Goal: Task Accomplishment & Management: Manage account settings

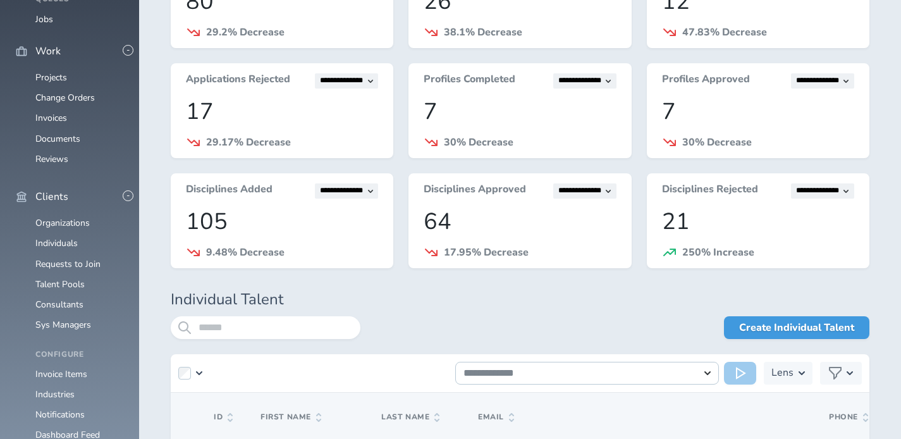
scroll to position [157, 0]
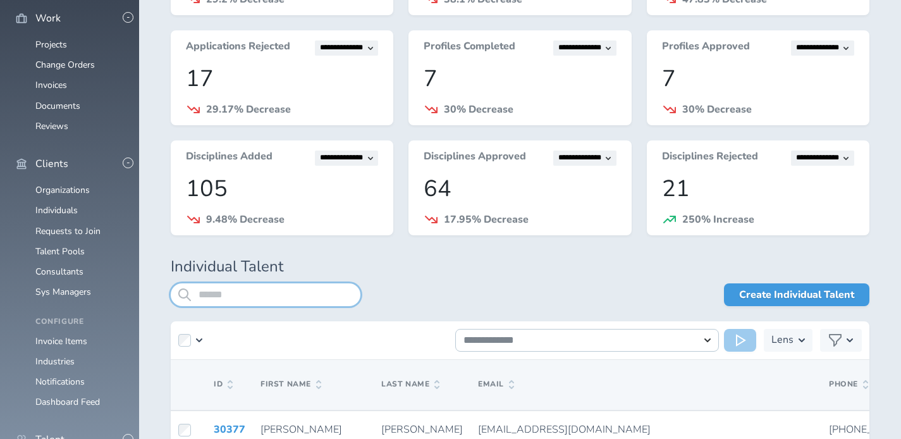
click at [251, 295] on input "search" at bounding box center [266, 294] width 190 height 23
type input "********"
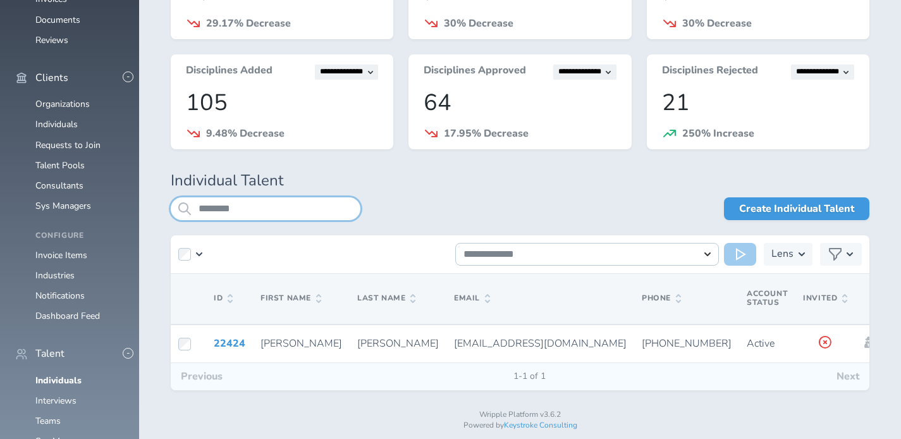
scroll to position [245, 0]
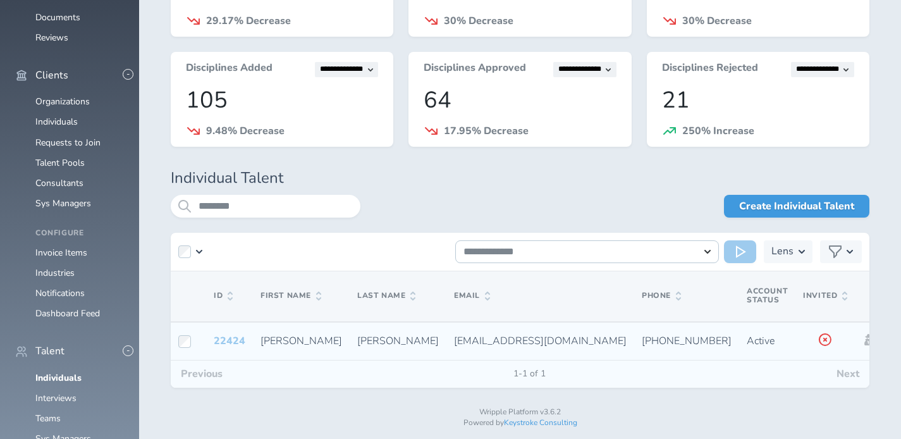
click at [230, 343] on link "22424" at bounding box center [230, 341] width 32 height 14
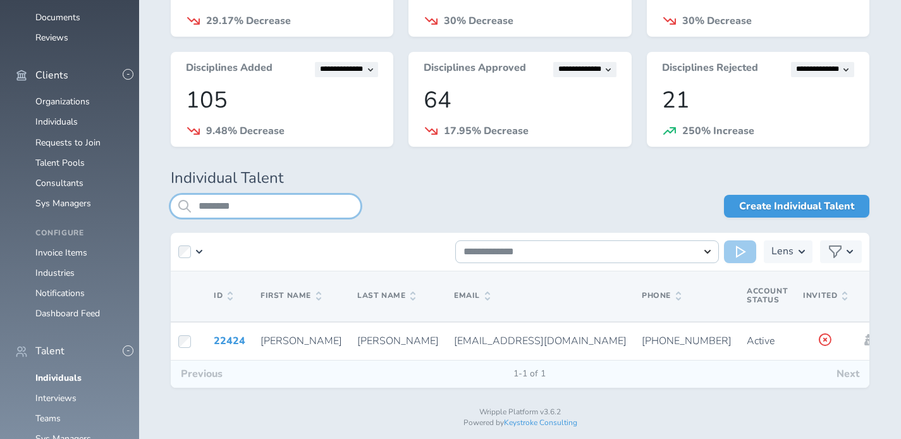
click at [279, 209] on input "********" at bounding box center [266, 206] width 190 height 23
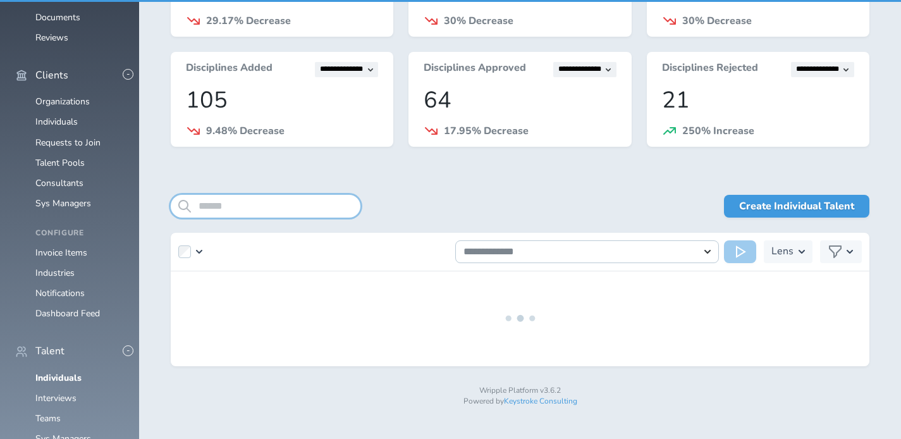
scroll to position [235, 0]
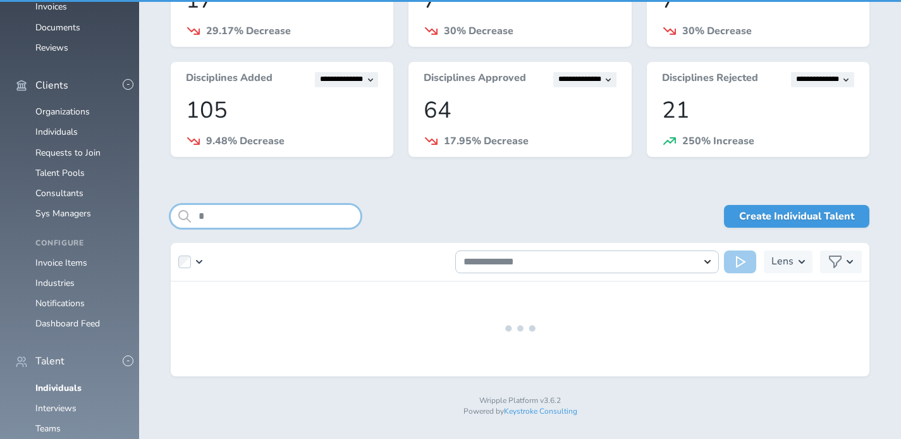
type input "**"
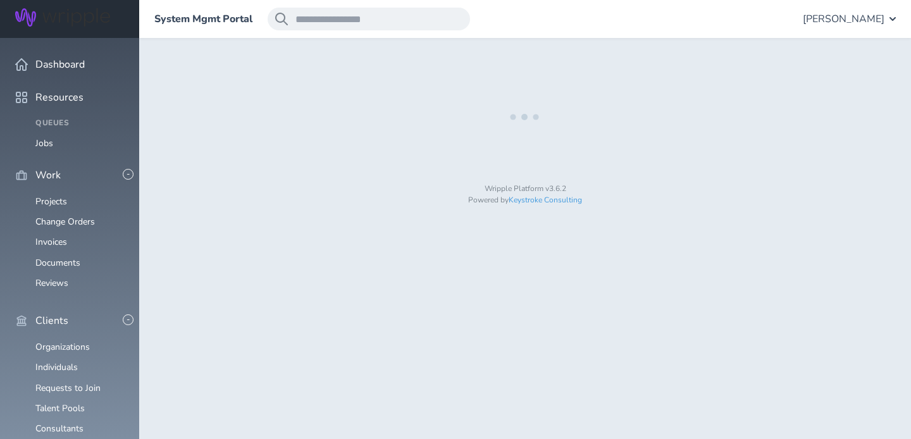
click at [544, 88] on div at bounding box center [525, 117] width 708 height 95
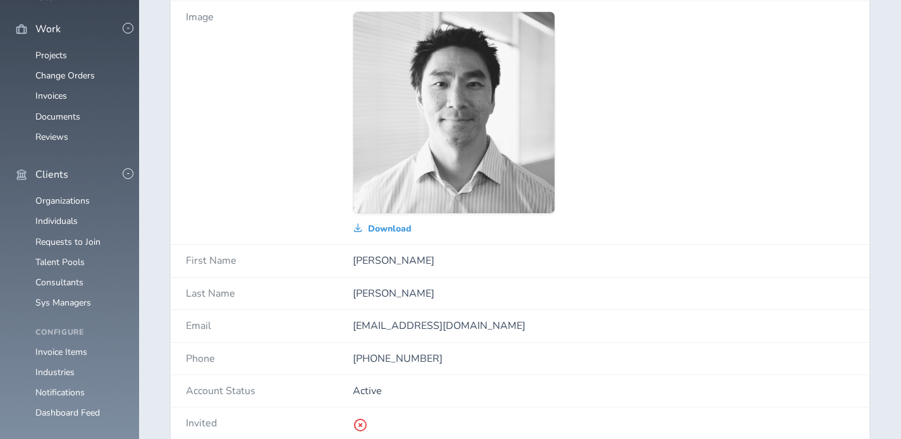
scroll to position [317, 0]
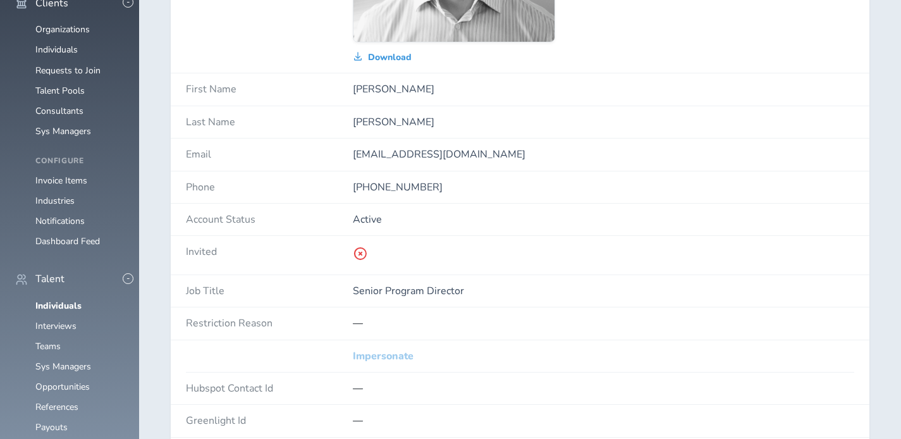
click at [387, 357] on link "Impersonate" at bounding box center [383, 355] width 61 height 11
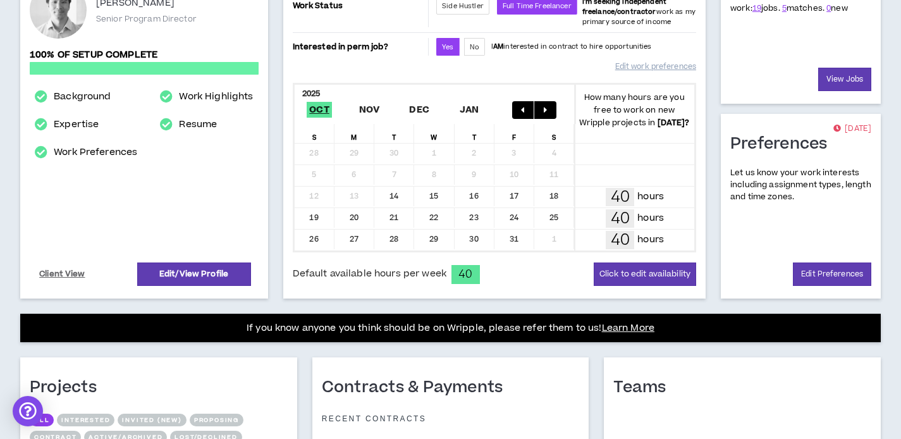
scroll to position [137, 0]
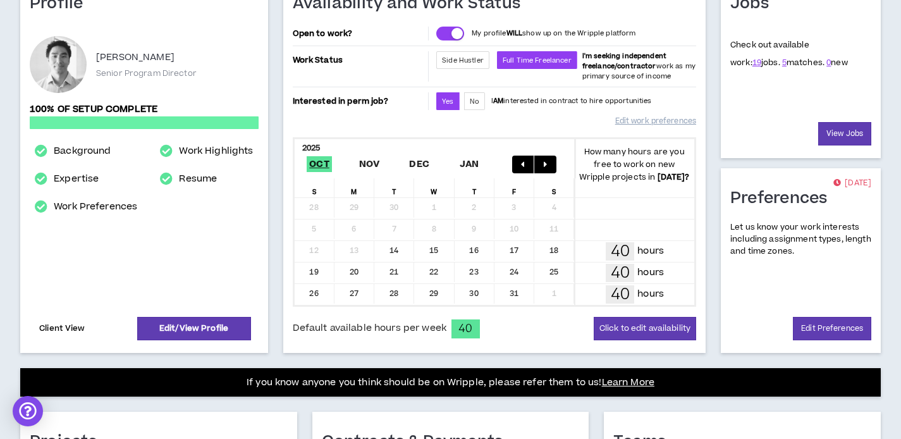
click at [54, 331] on link "Client View" at bounding box center [62, 328] width 50 height 22
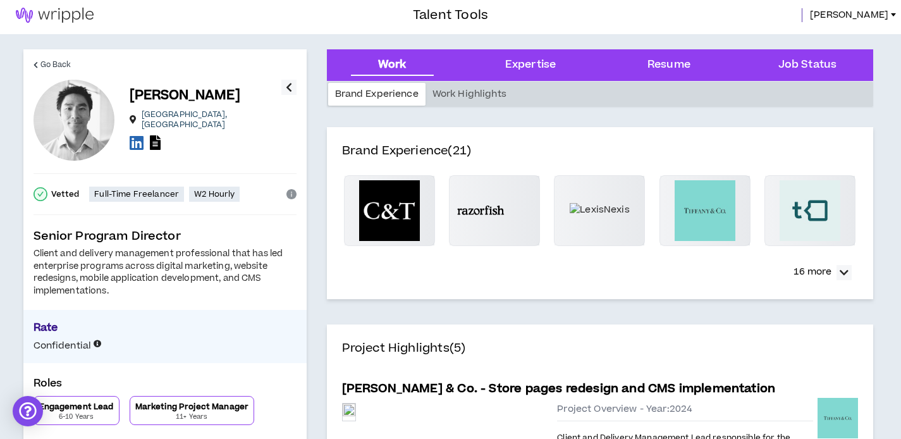
scroll to position [81, 0]
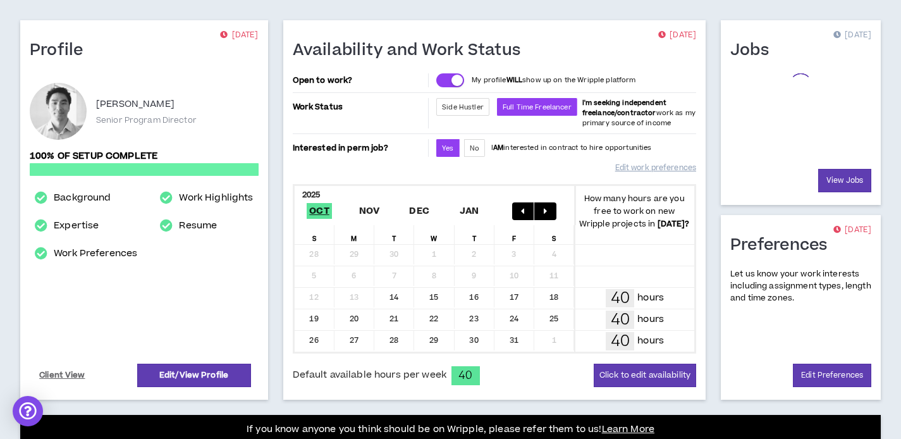
scroll to position [102, 0]
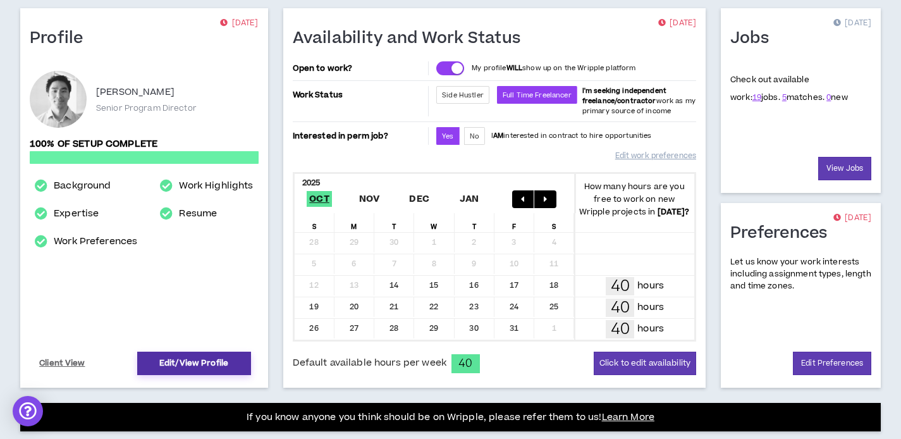
click at [156, 356] on link "Edit/View Profile" at bounding box center [194, 363] width 114 height 23
select select "*"
select select "US"
select select "*******"
select select "*"
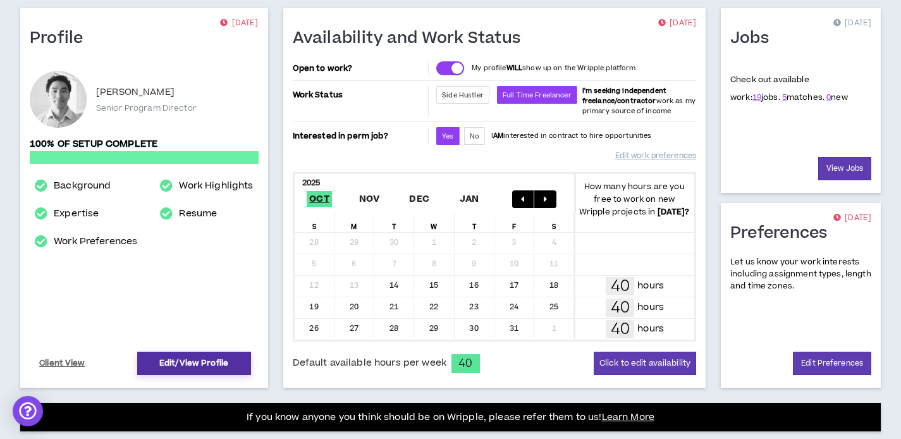
select select "**********"
select select "*****"
select select "***"
select select "**********"
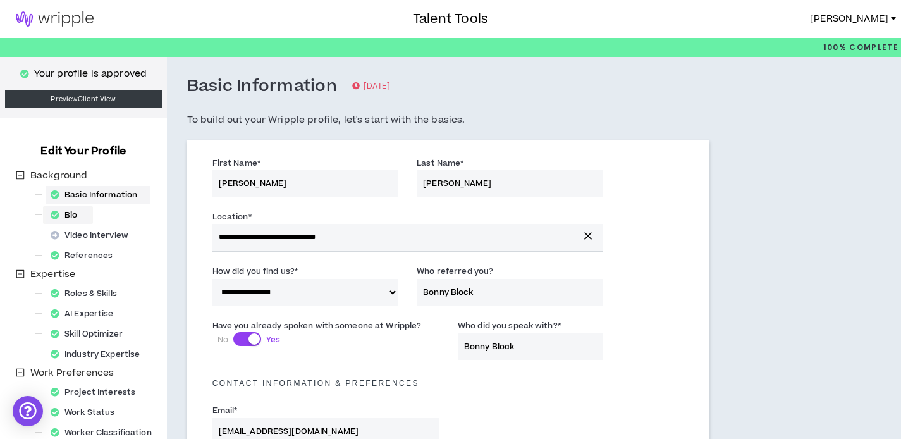
click at [75, 222] on div "Bio" at bounding box center [68, 215] width 45 height 18
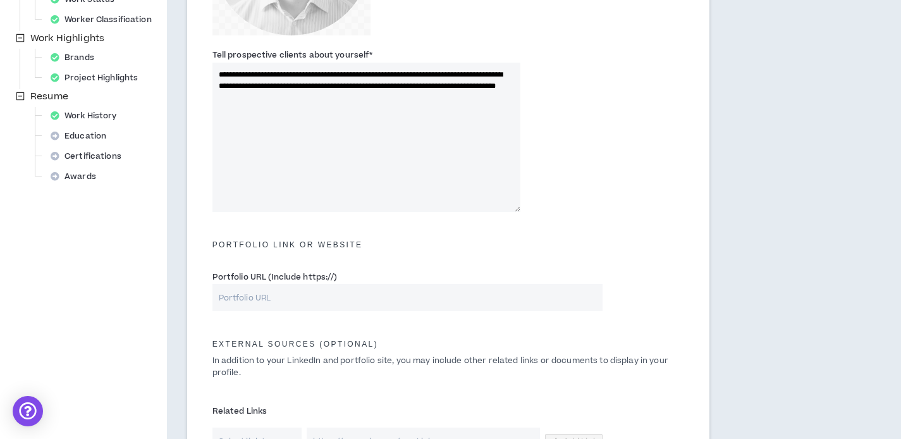
scroll to position [455, 0]
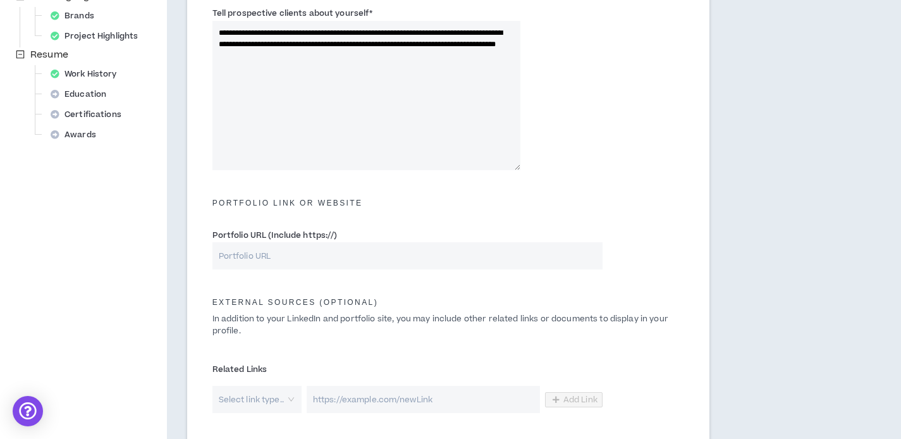
click at [371, 78] on textarea "**********" at bounding box center [366, 95] width 309 height 149
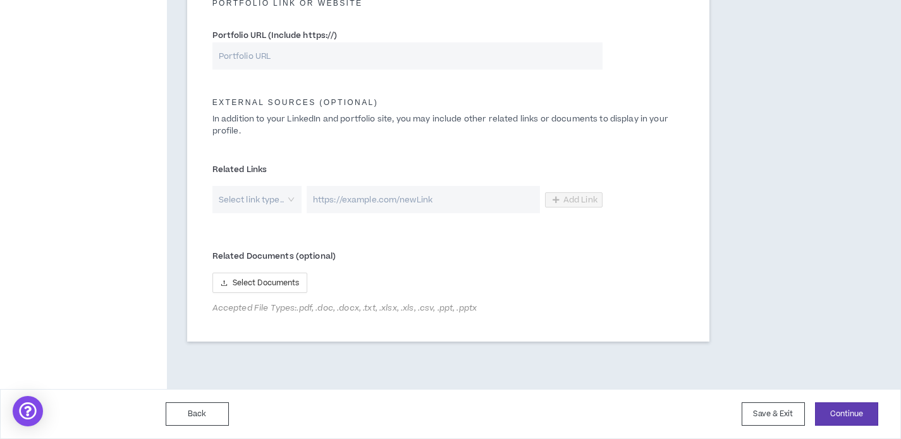
scroll to position [0, 0]
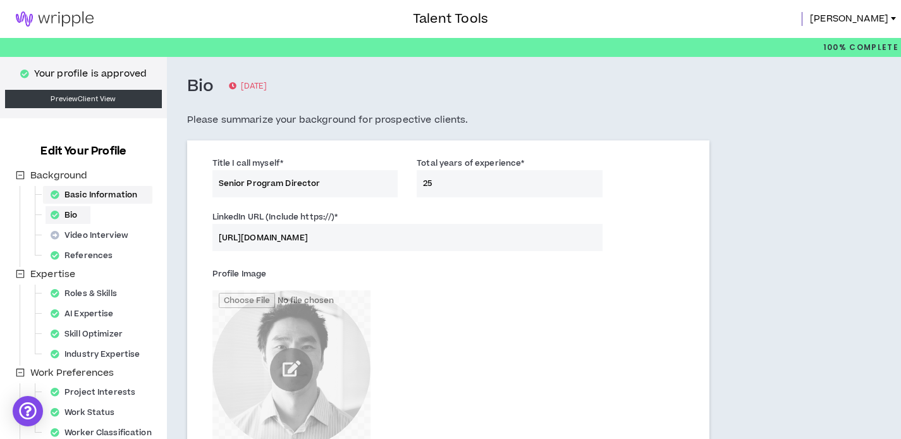
click at [99, 193] on div "Basic Information" at bounding box center [98, 195] width 104 height 18
select select "*"
select select "US"
select select "*******"
select select "*"
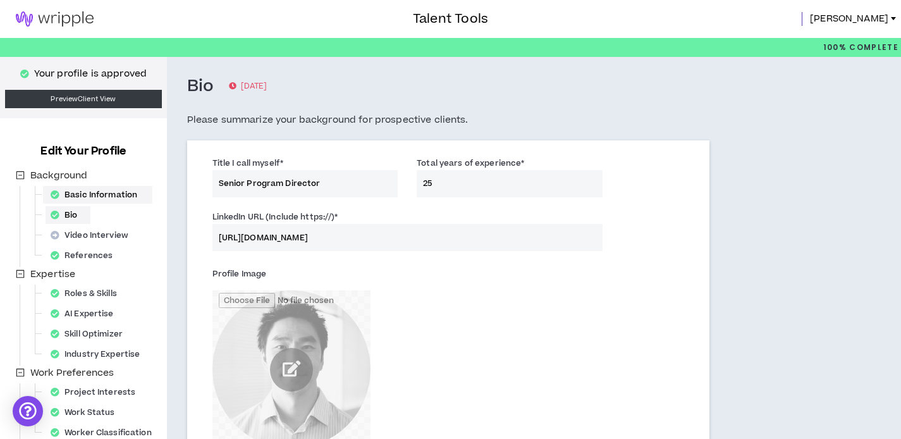
select select "**********"
select select "*****"
select select "***"
select select "**********"
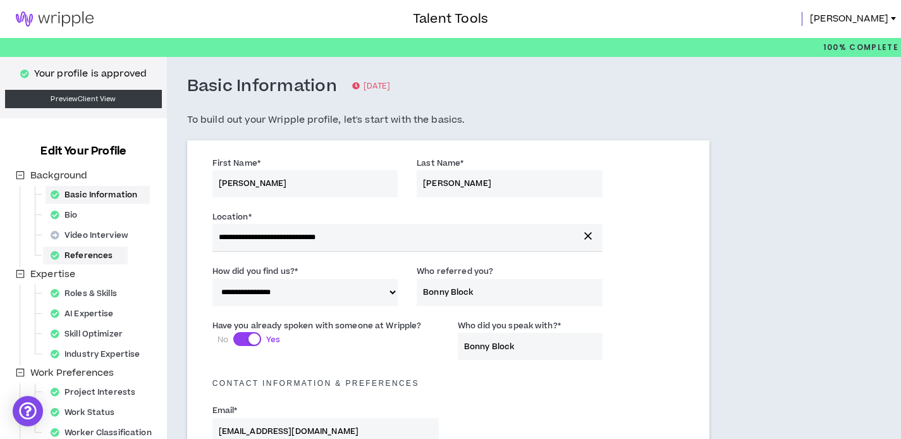
click at [90, 259] on div "References" at bounding box center [86, 256] width 80 height 18
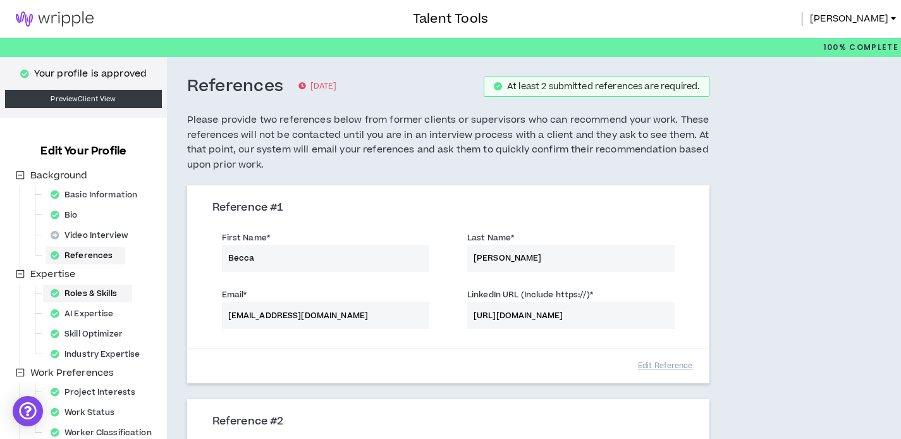
click at [84, 294] on div "Roles & Skills" at bounding box center [88, 294] width 84 height 18
select select "**"
select select "***"
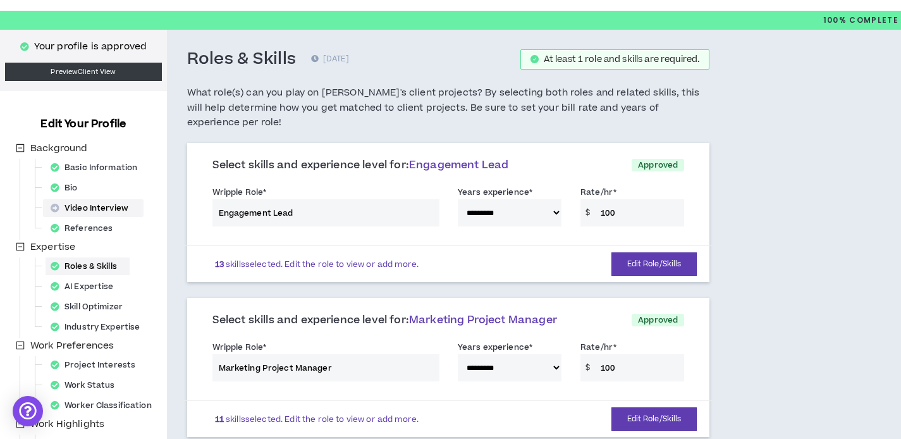
click at [82, 207] on div "Video Interview" at bounding box center [93, 208] width 95 height 18
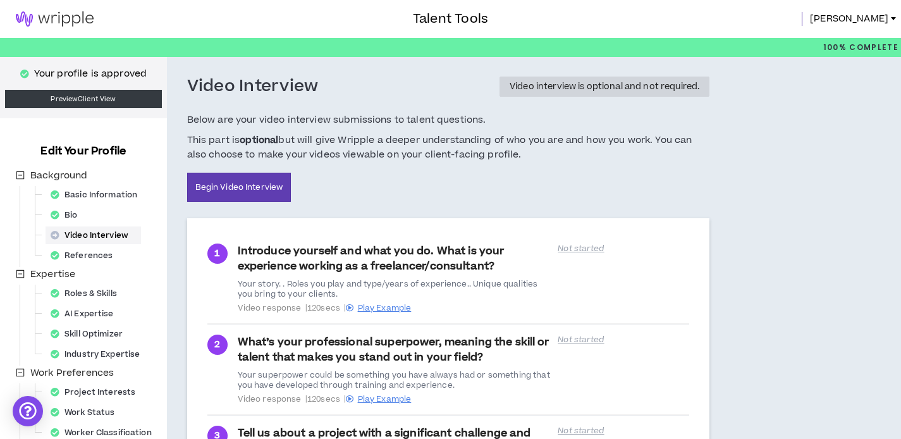
click at [68, 18] on img at bounding box center [54, 18] width 109 height 15
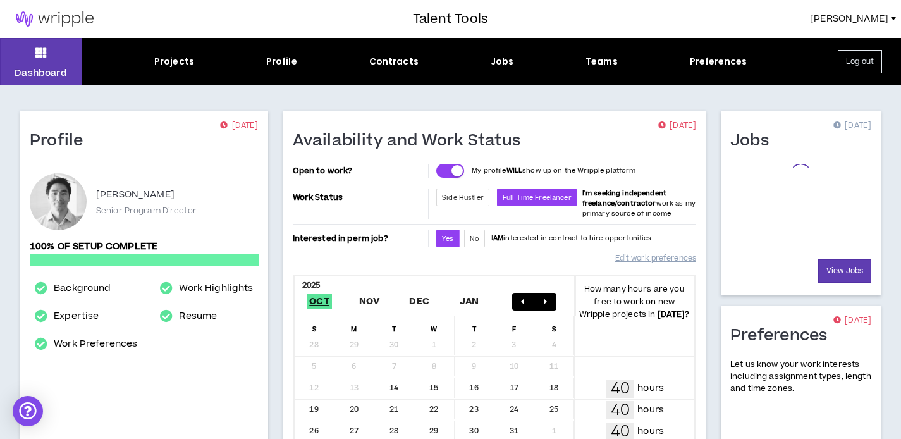
click at [885, 18] on span "[PERSON_NAME]" at bounding box center [849, 19] width 78 height 14
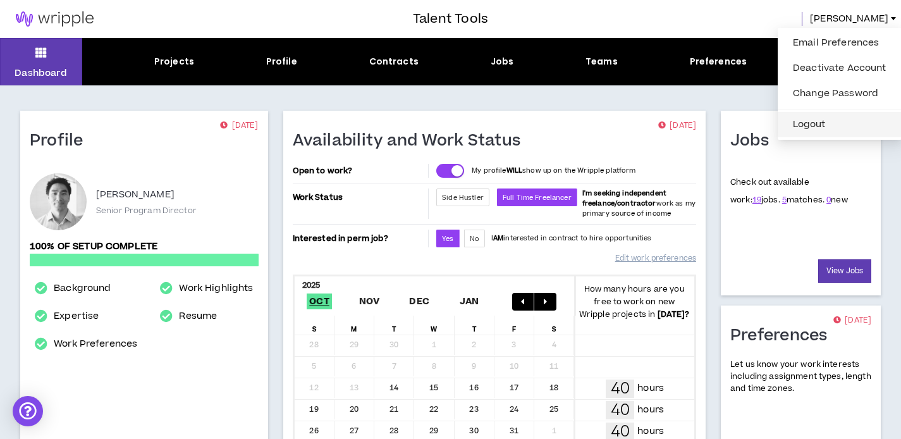
click at [815, 128] on button "Logout" at bounding box center [839, 124] width 109 height 19
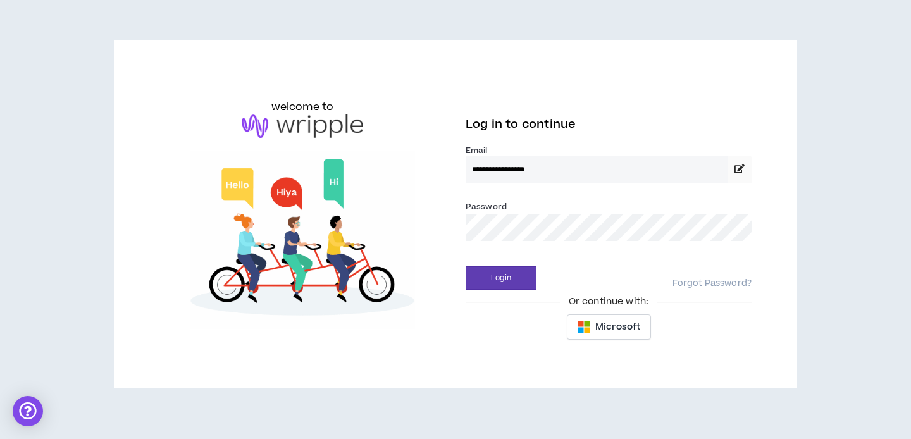
click at [465, 266] on button "Login" at bounding box center [500, 277] width 71 height 23
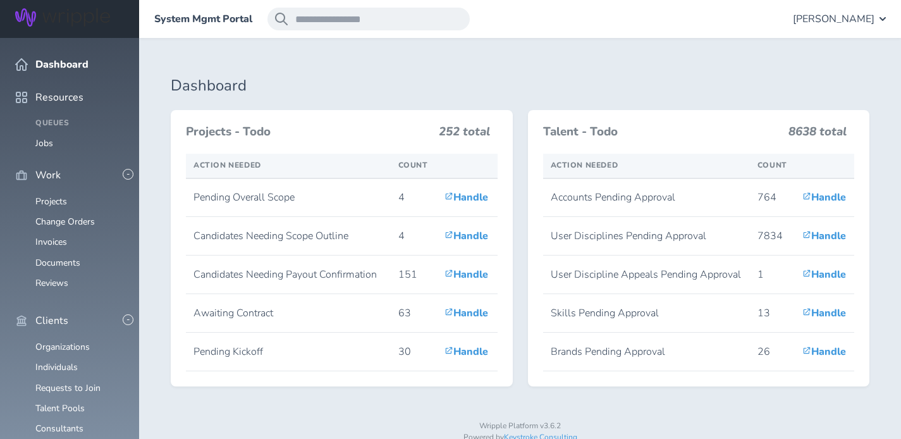
scroll to position [211, 0]
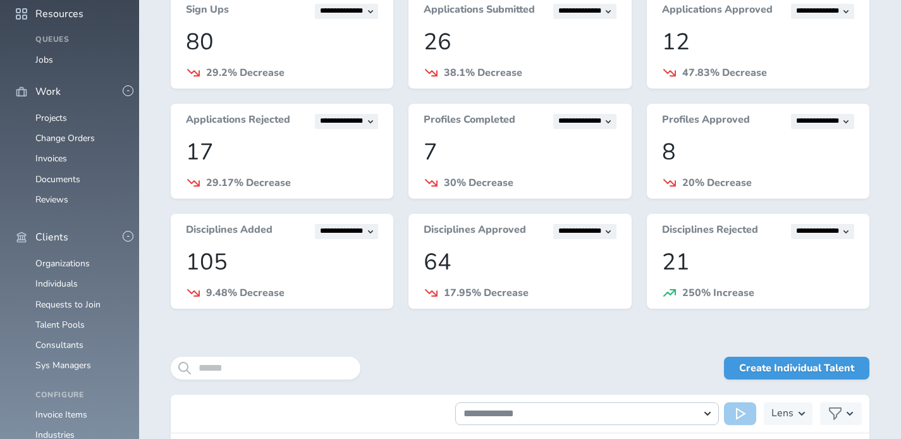
scroll to position [142, 0]
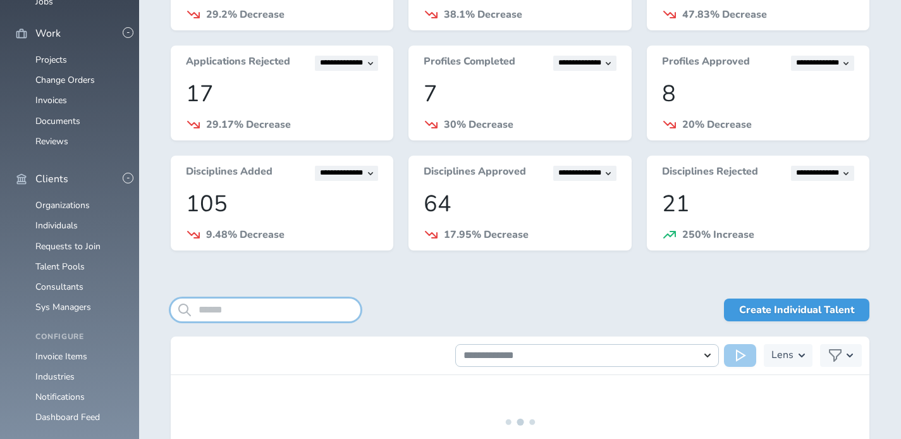
click at [242, 307] on input "search" at bounding box center [266, 309] width 190 height 23
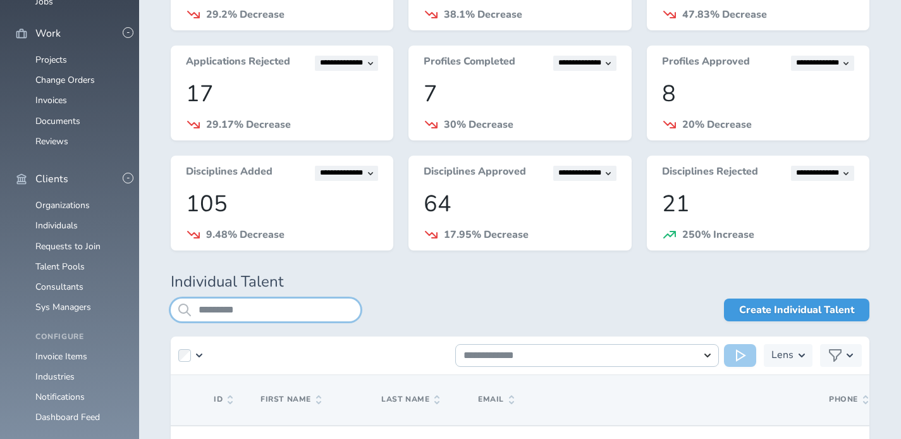
type input "*********"
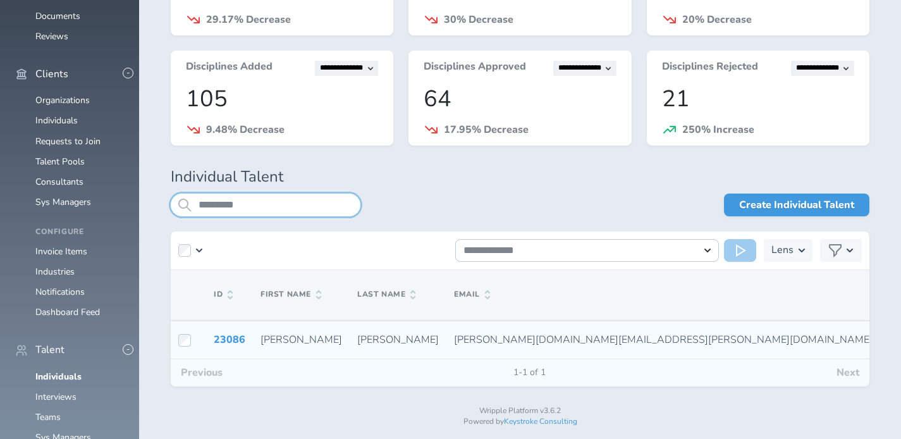
scroll to position [247, 0]
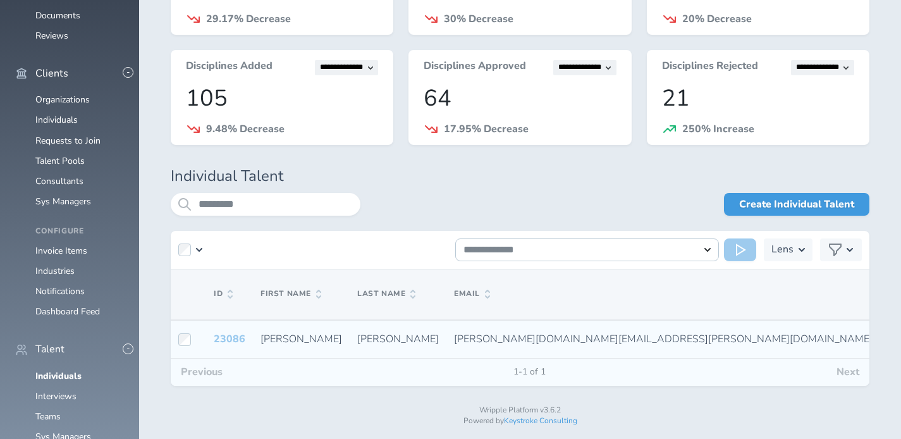
click at [231, 333] on link "23086" at bounding box center [230, 339] width 32 height 14
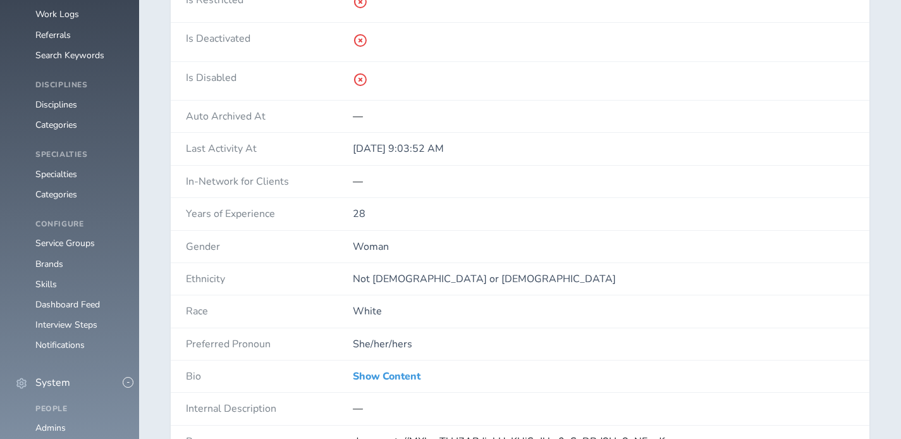
scroll to position [923, 0]
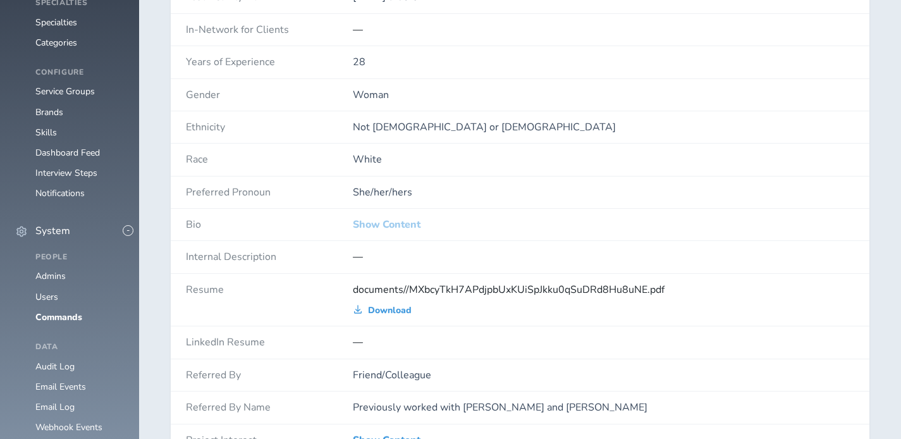
click at [362, 226] on link "Show Content" at bounding box center [387, 224] width 68 height 11
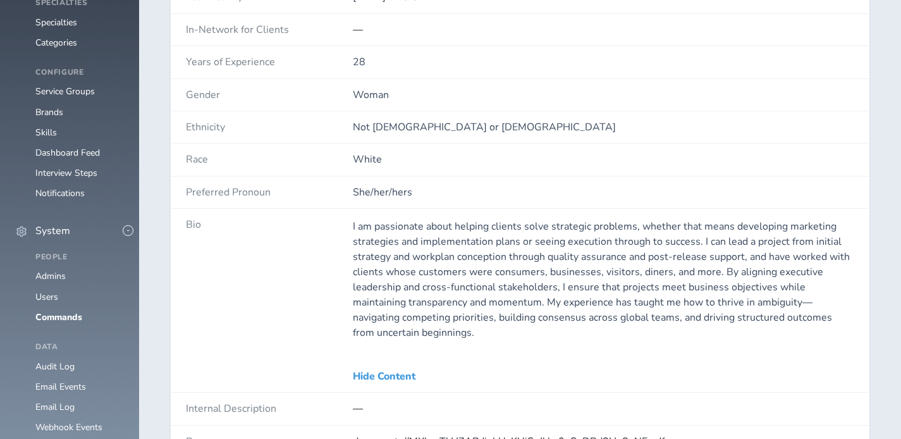
click at [426, 271] on p "I am passionate about helping clients solve strategic problems, whether that me…" at bounding box center [603, 279] width 501 height 121
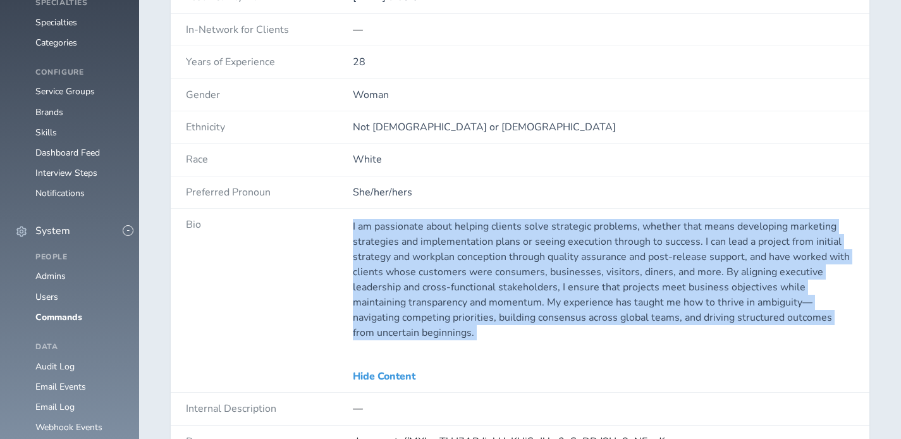
click at [426, 271] on p "I am passionate about helping clients solve strategic problems, whether that me…" at bounding box center [603, 279] width 501 height 121
copy div "I am passionate about helping clients solve strategic problems, whether that me…"
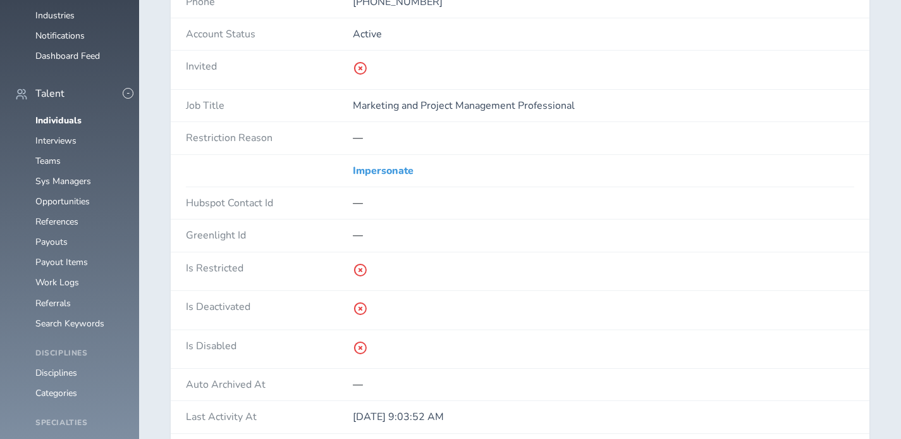
scroll to position [489, 0]
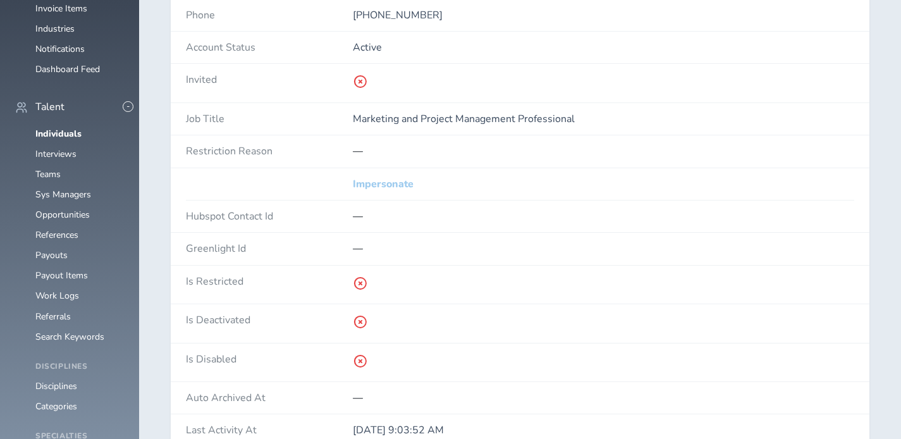
click at [380, 185] on link "Impersonate" at bounding box center [383, 183] width 61 height 11
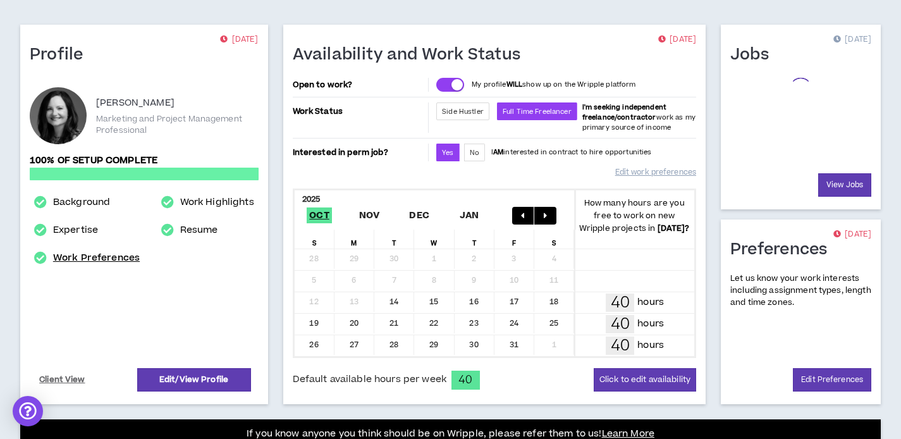
scroll to position [242, 0]
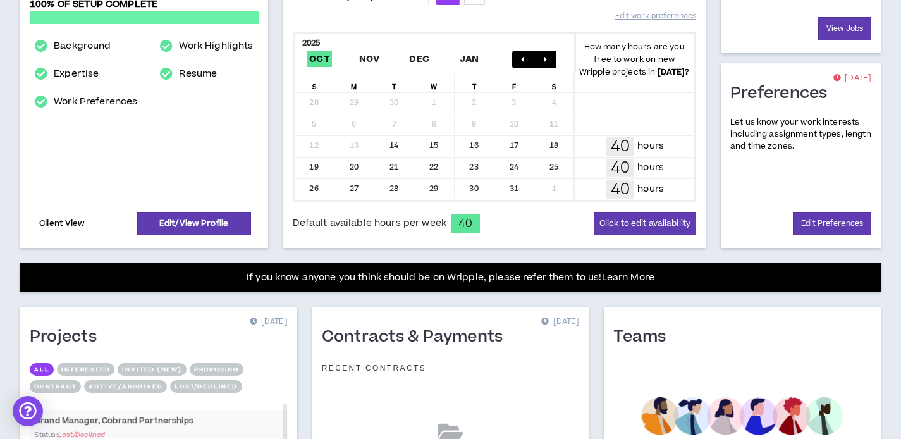
click at [68, 224] on link "Client View" at bounding box center [62, 223] width 50 height 22
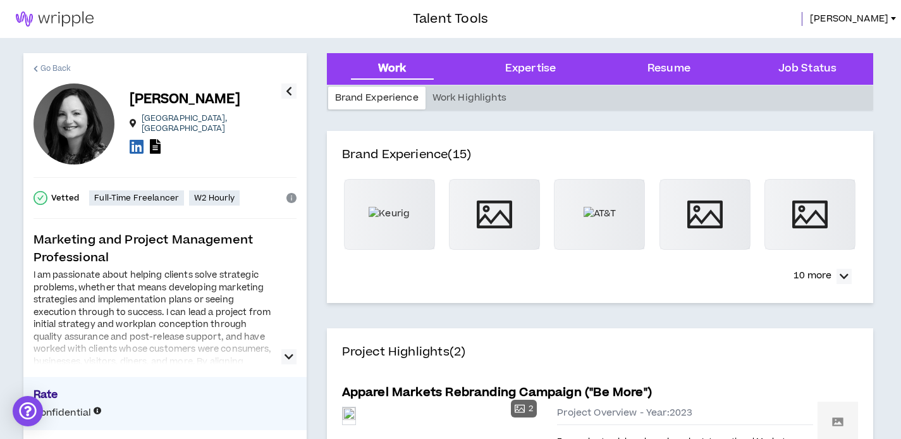
click at [56, 66] on span "Go Back" at bounding box center [55, 69] width 31 height 12
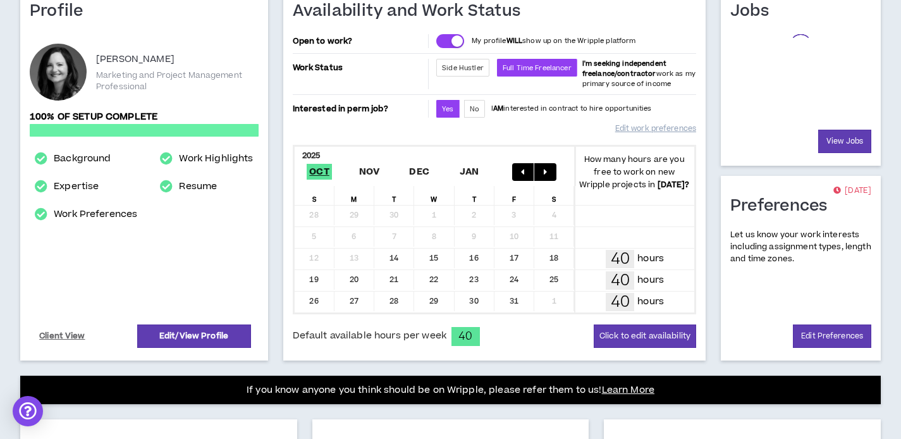
scroll to position [154, 0]
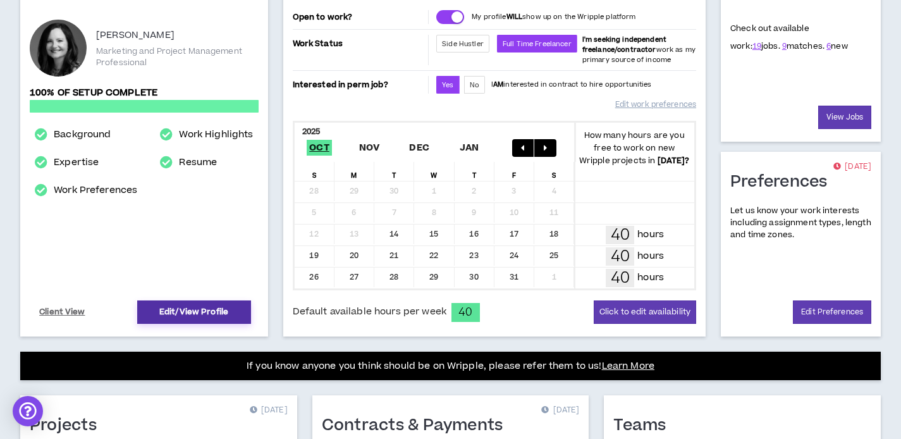
click at [218, 311] on link "Edit/View Profile" at bounding box center [194, 311] width 114 height 23
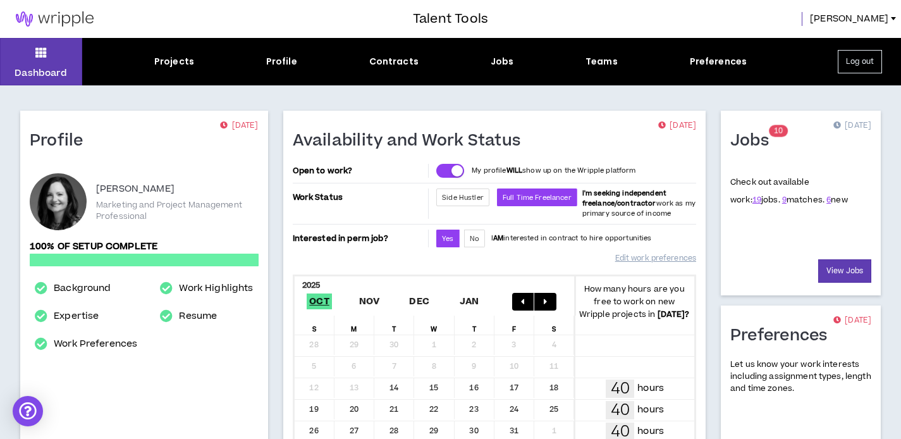
select select "*"
select select "US"
select select "*******"
select select "*"
select select "**********"
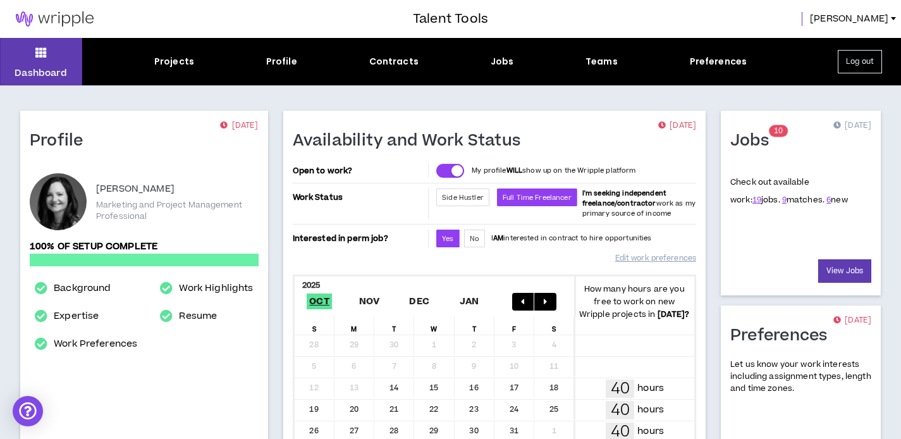
select select "*****"
select select "**********"
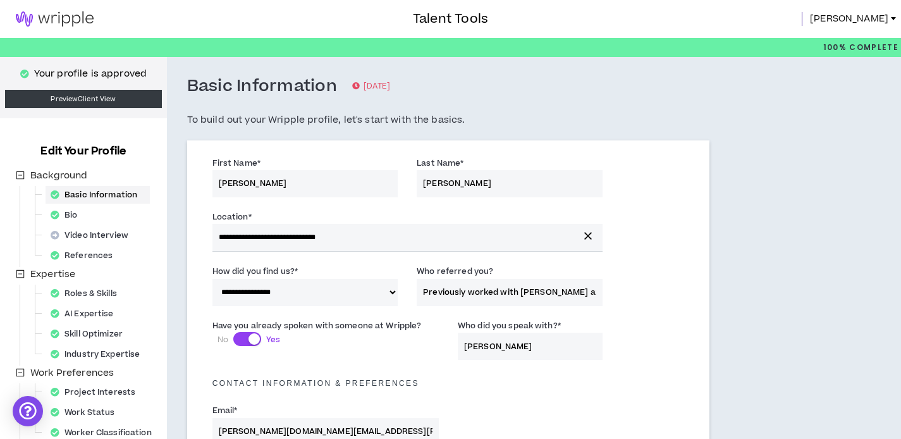
click at [873, 21] on span "Kim" at bounding box center [849, 19] width 78 height 14
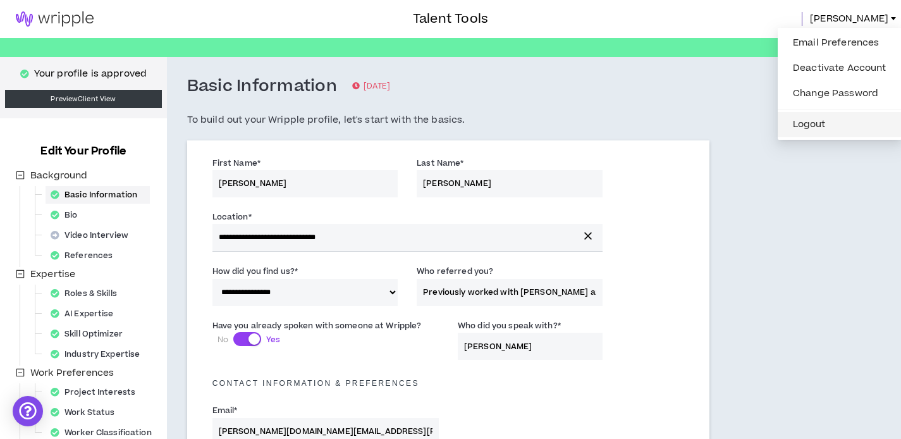
click at [858, 123] on button "Logout" at bounding box center [839, 124] width 109 height 19
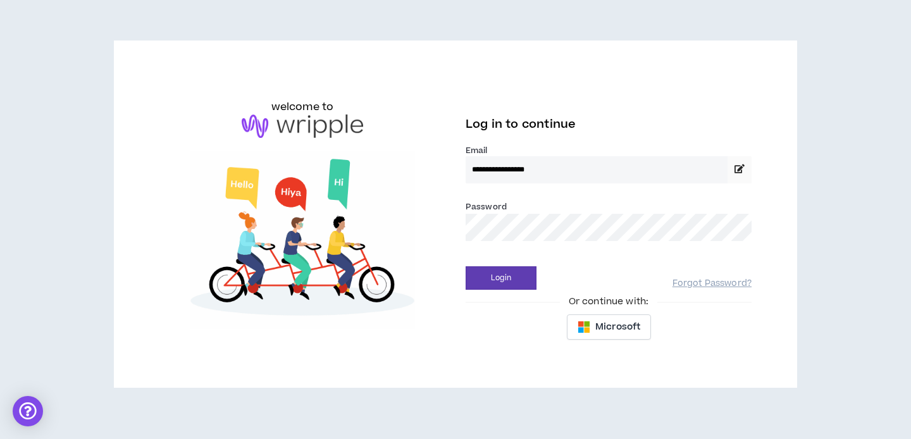
click at [638, 252] on div "**********" at bounding box center [608, 201] width 286 height 113
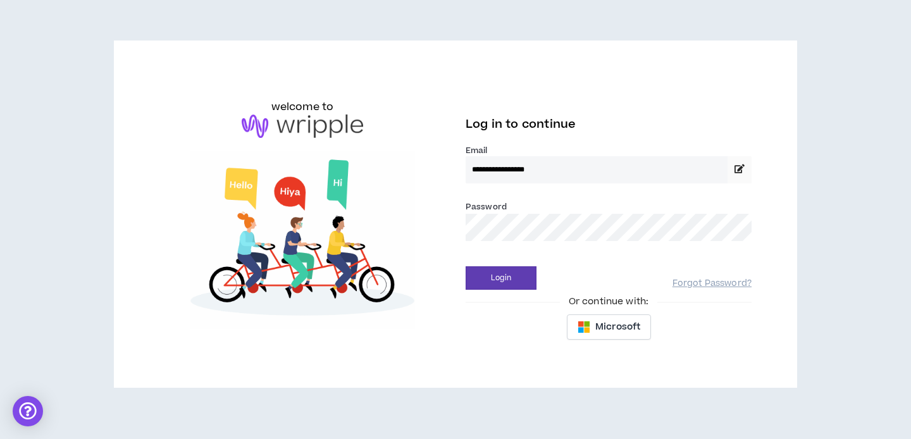
click at [623, 243] on div "Password *" at bounding box center [608, 225] width 286 height 51
click at [465, 266] on button "Login" at bounding box center [500, 277] width 71 height 23
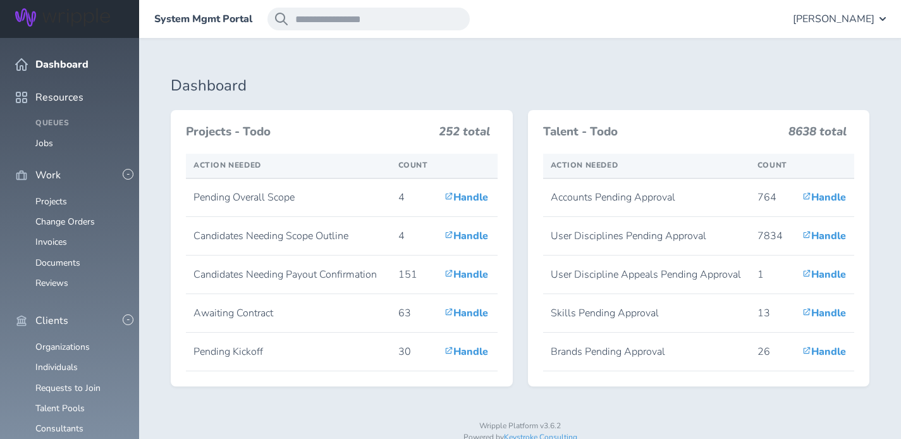
scroll to position [176, 0]
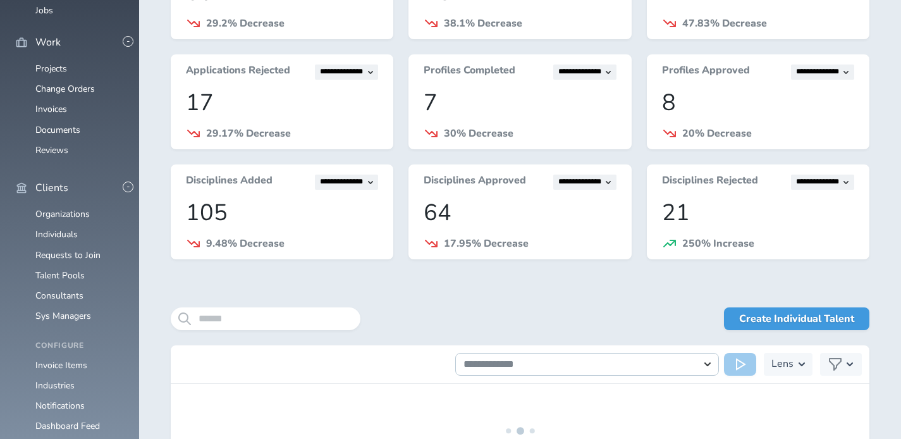
scroll to position [136, 0]
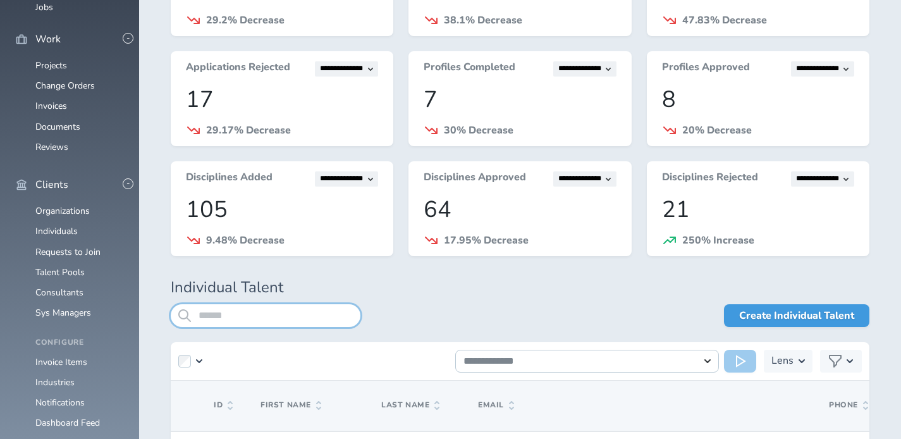
click at [293, 304] on input "search" at bounding box center [266, 315] width 190 height 23
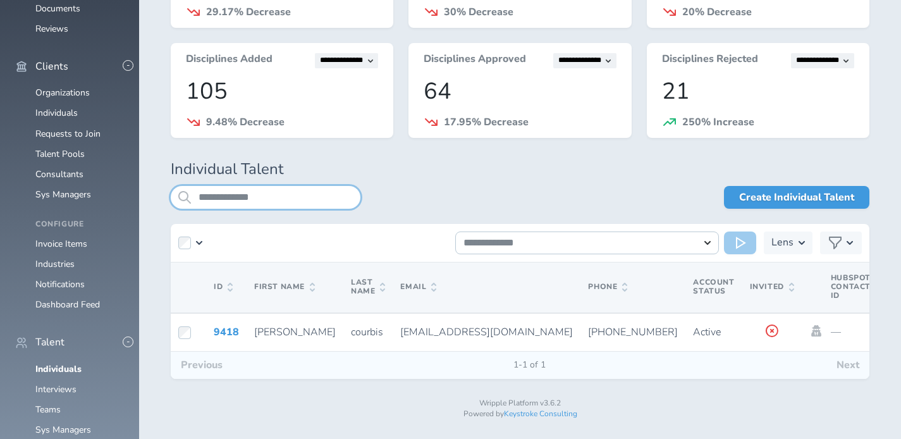
scroll to position [266, 0]
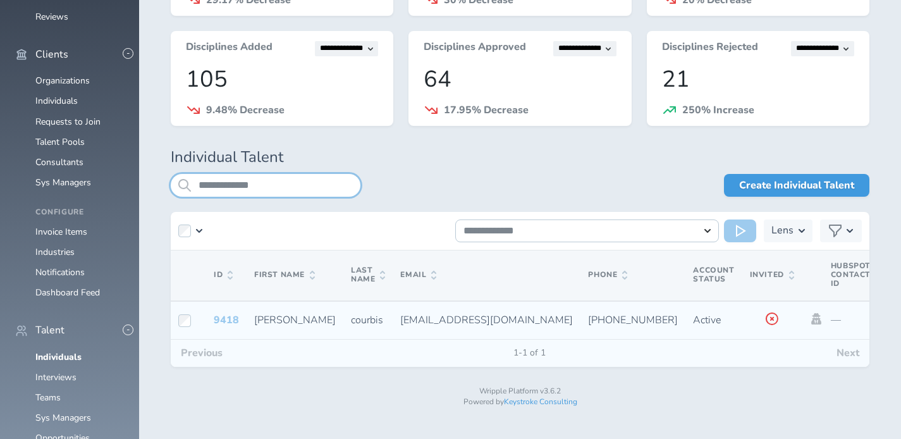
type input "**********"
click at [230, 321] on link "9418" at bounding box center [226, 320] width 25 height 14
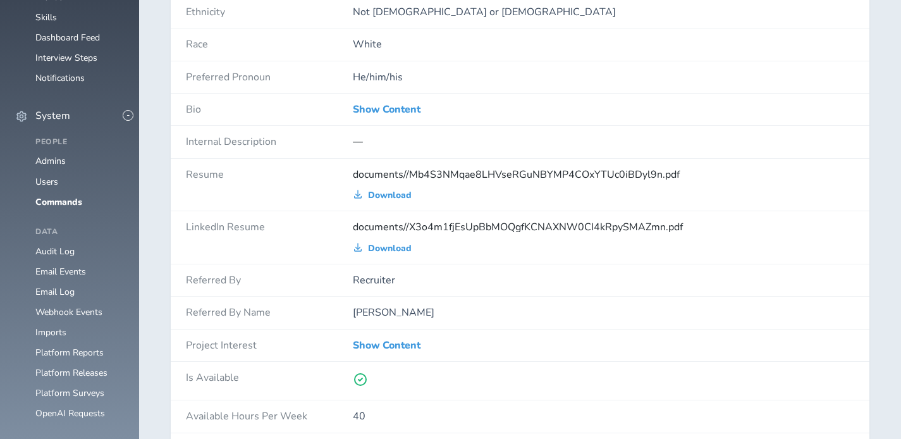
scroll to position [1060, 0]
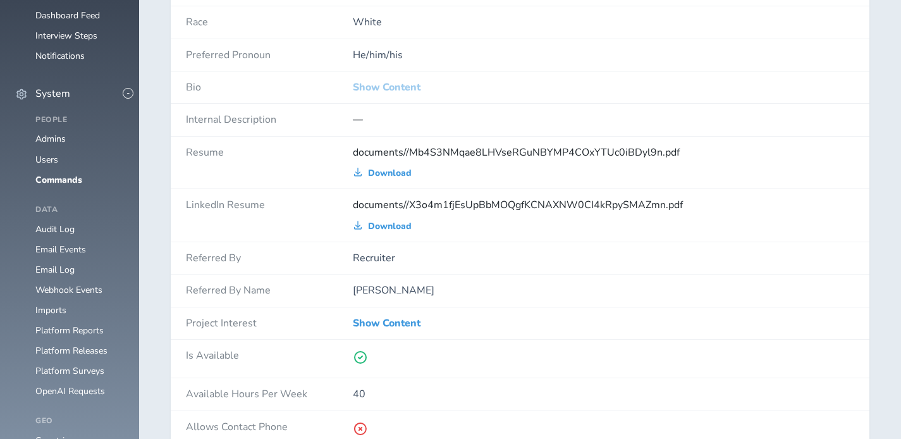
click at [374, 89] on link "Show Content" at bounding box center [387, 87] width 68 height 11
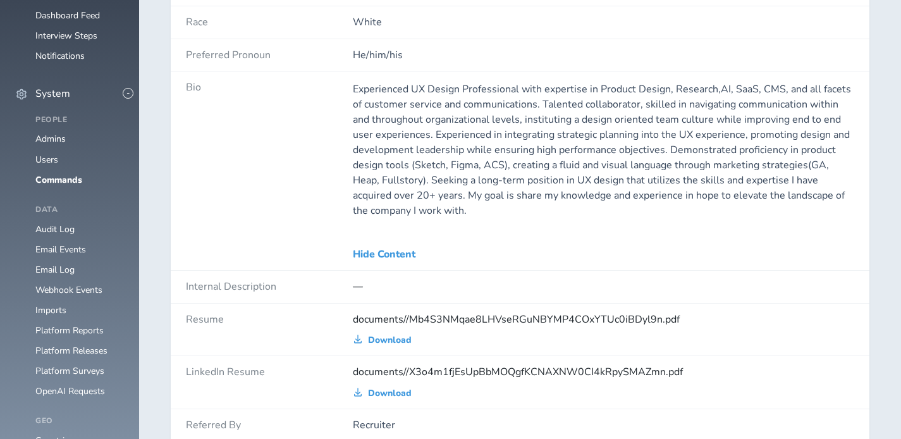
click at [400, 137] on p "Experienced UX Design Professional with expertise in Product Design, Research,A…" at bounding box center [603, 150] width 501 height 137
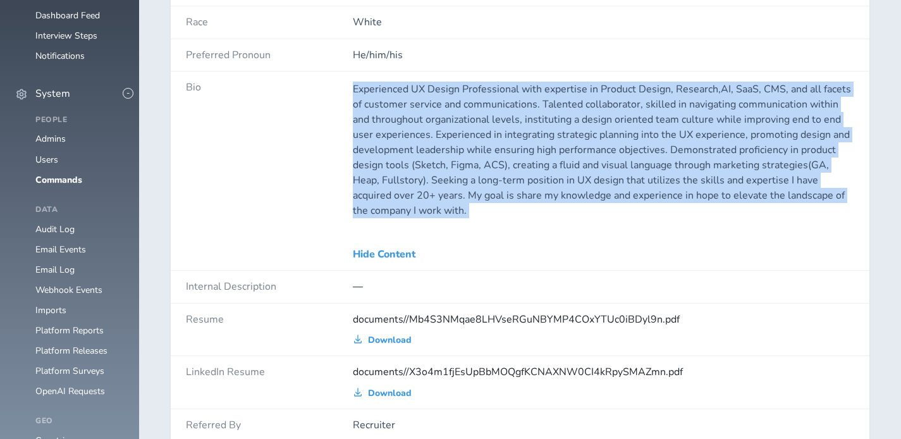
click at [400, 137] on p "Experienced UX Design Professional with expertise in Product Design, Research,A…" at bounding box center [603, 150] width 501 height 137
copy div "Experienced UX Design Professional with expertise in Product Design, Research,A…"
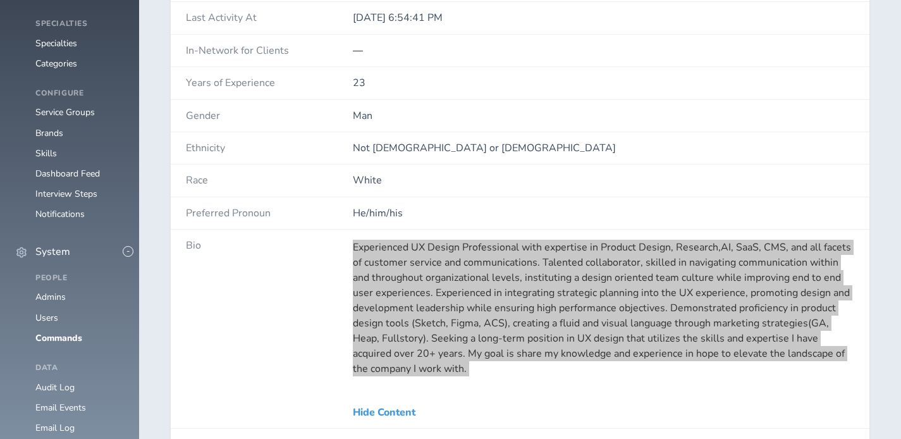
scroll to position [527, 0]
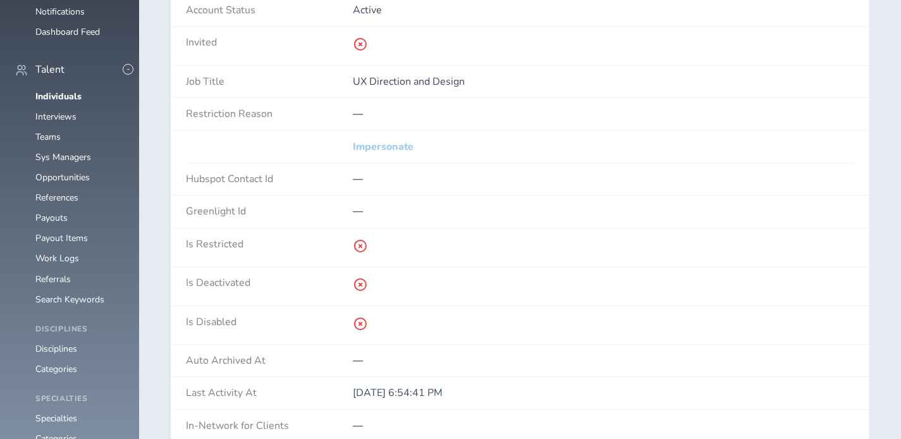
click at [394, 146] on link "Impersonate" at bounding box center [383, 146] width 61 height 11
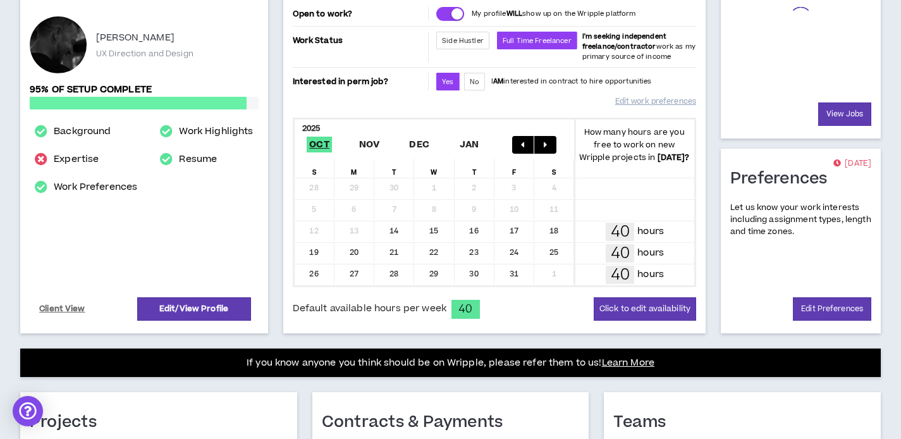
scroll to position [162, 0]
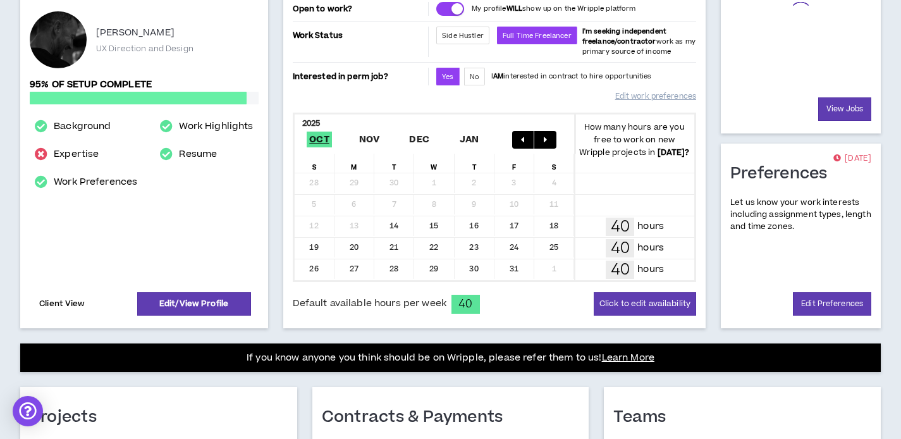
click at [75, 307] on link "Client View" at bounding box center [62, 304] width 50 height 22
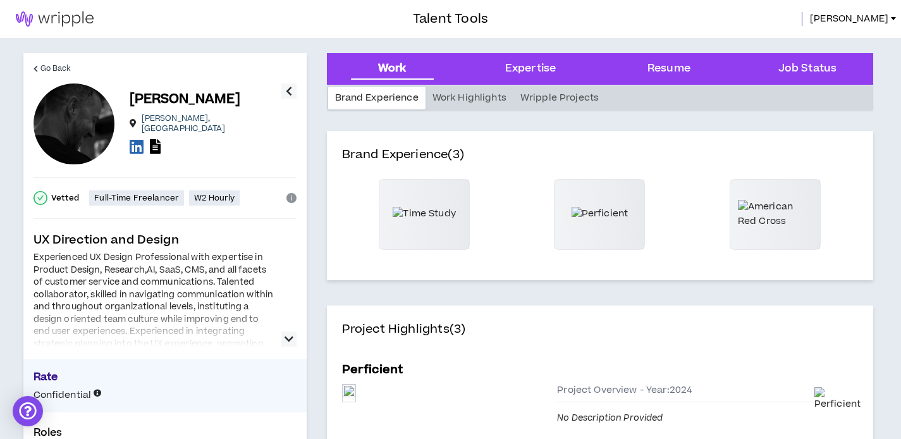
scroll to position [261, 0]
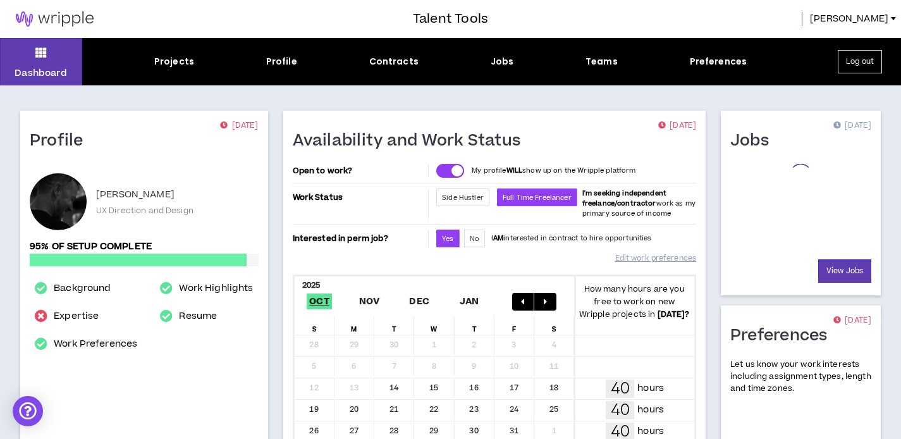
scroll to position [163, 0]
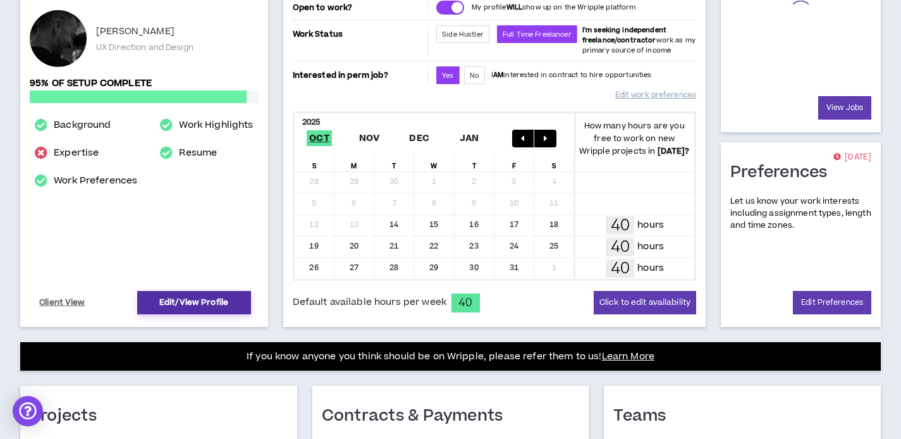
click at [221, 309] on link "Edit/View Profile" at bounding box center [194, 302] width 114 height 23
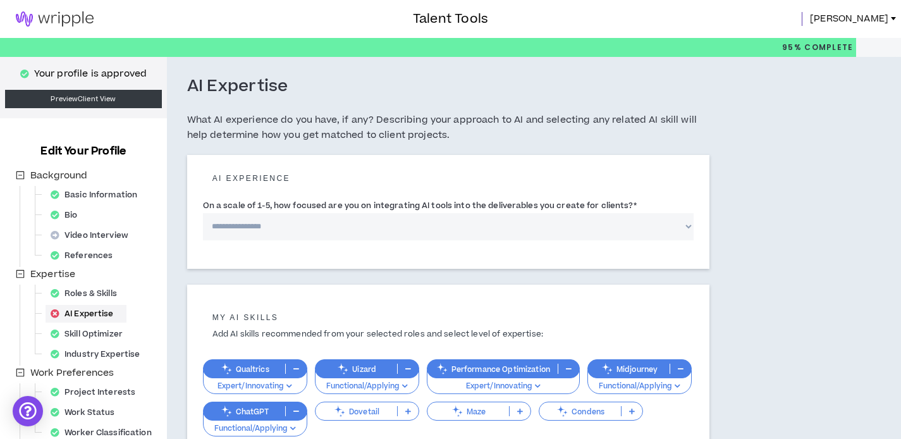
click at [891, 23] on link "[PERSON_NAME]" at bounding box center [855, 19] width 91 height 14
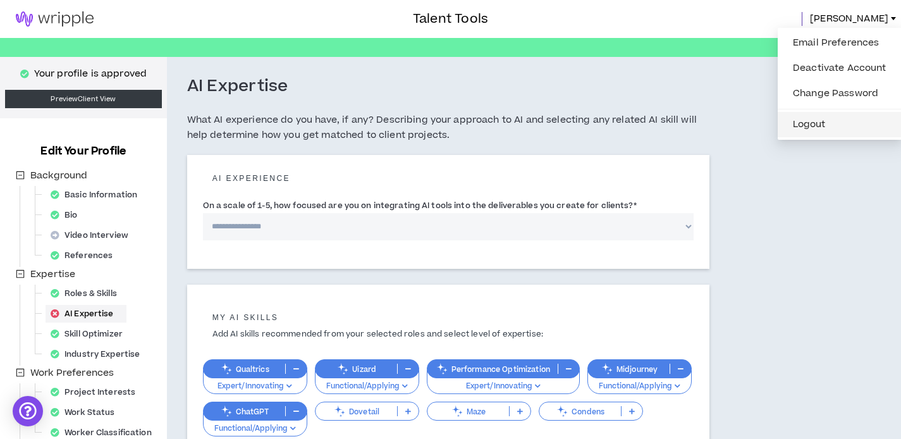
click at [844, 123] on button "Logout" at bounding box center [839, 124] width 109 height 19
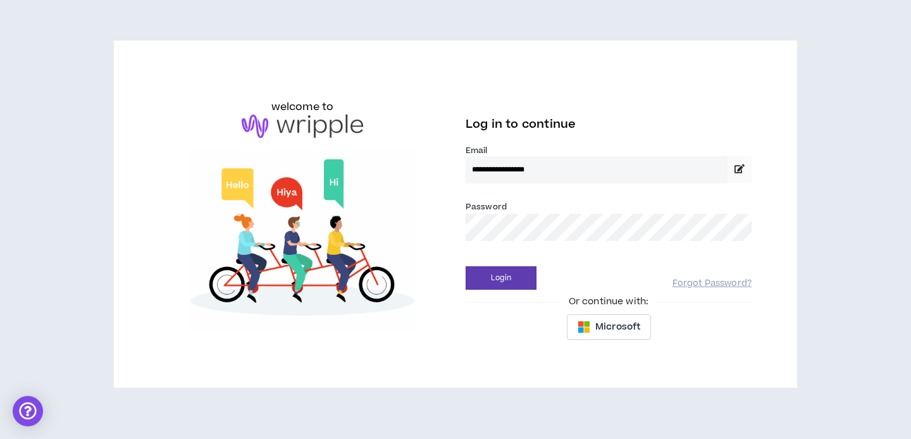
click at [639, 207] on div "Password *" at bounding box center [608, 220] width 286 height 41
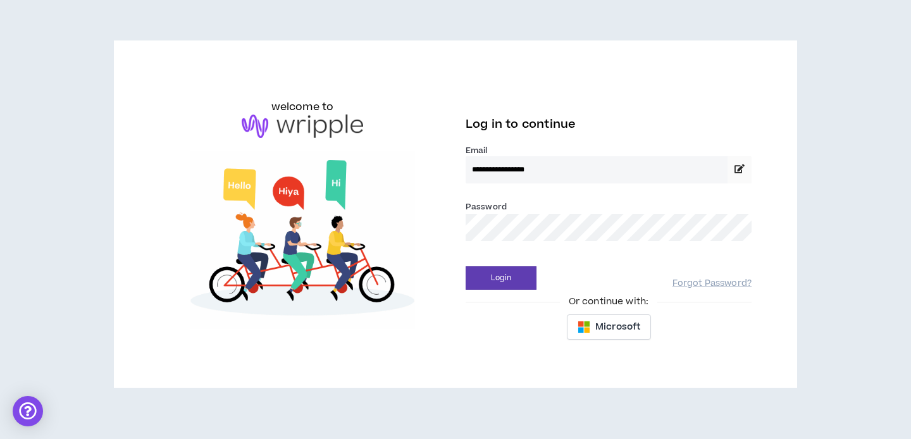
click at [639, 213] on div "Password *" at bounding box center [608, 220] width 286 height 41
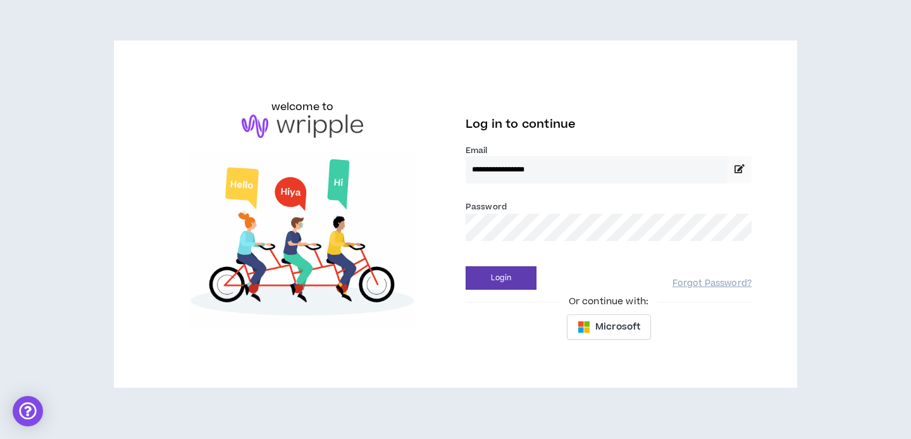
click at [465, 266] on button "Login" at bounding box center [500, 277] width 71 height 23
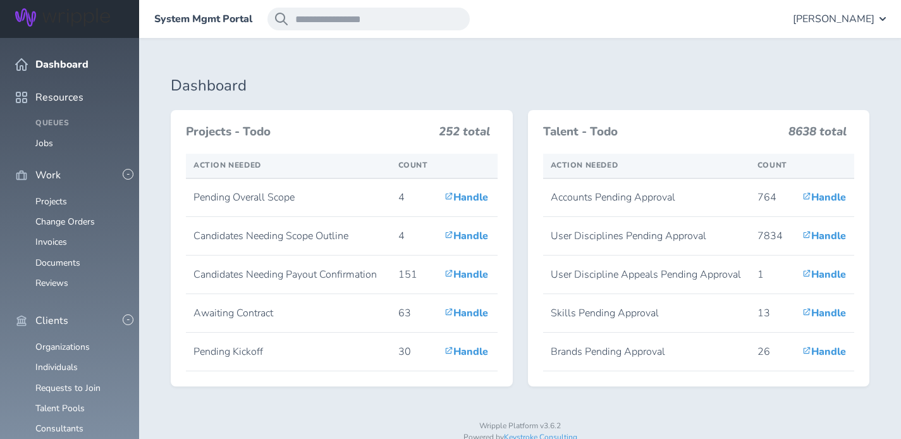
scroll to position [182, 0]
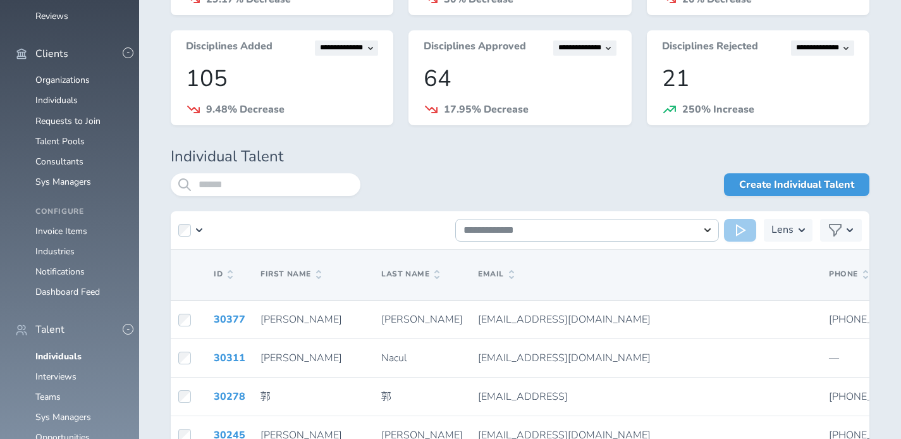
scroll to position [403, 0]
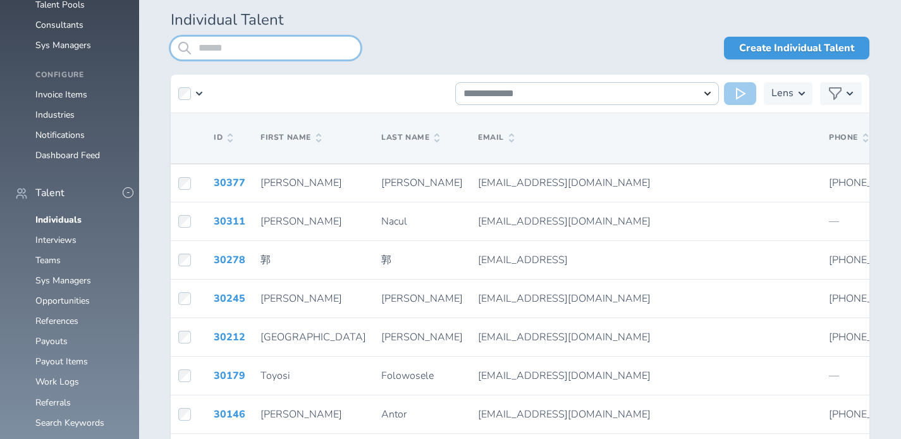
click at [262, 52] on input "search" at bounding box center [266, 48] width 190 height 23
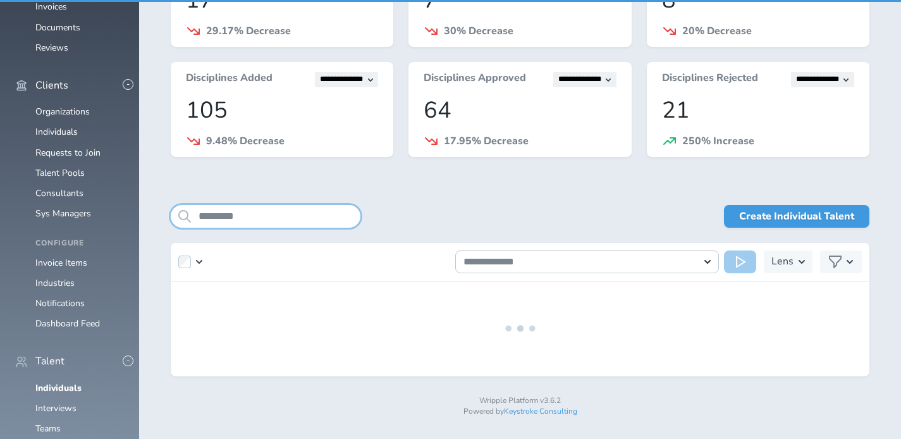
scroll to position [266, 0]
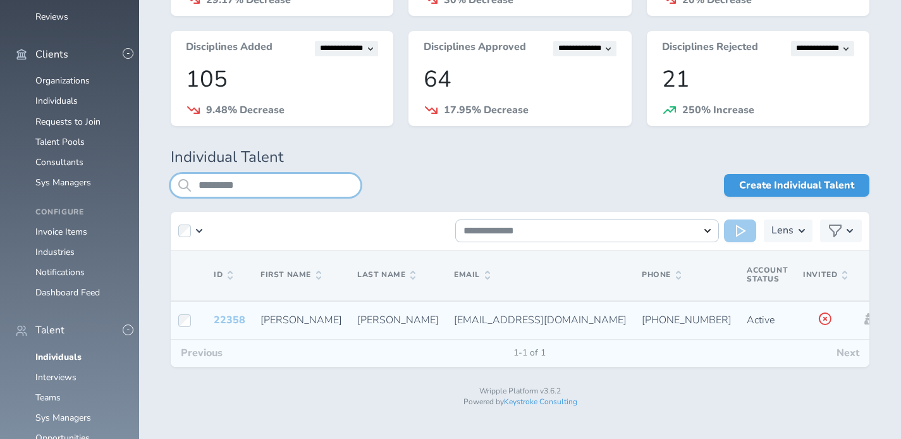
type input "*********"
click at [234, 322] on link "22358" at bounding box center [230, 320] width 32 height 14
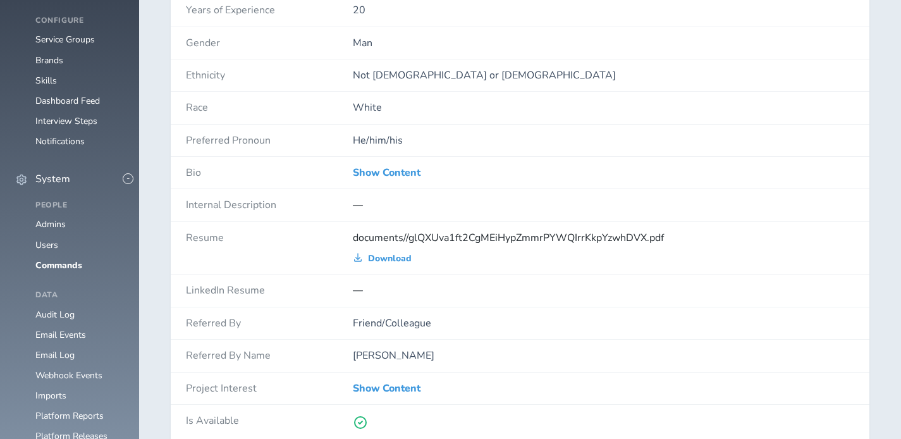
scroll to position [1000, 0]
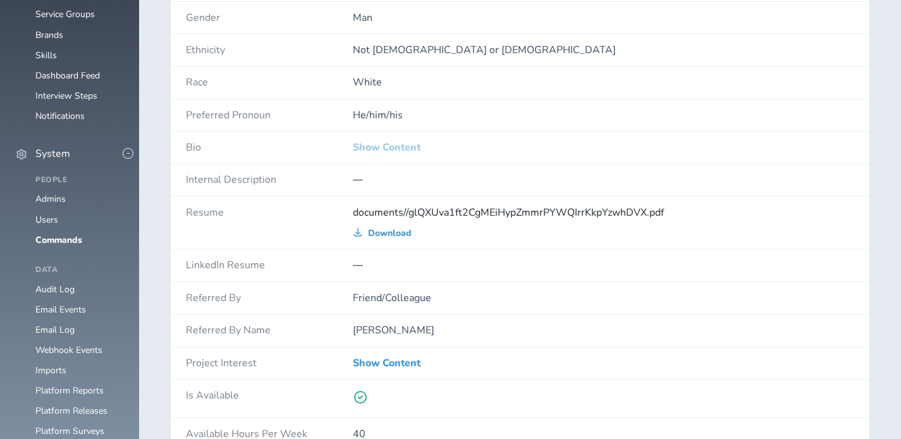
click at [419, 142] on link "Show Content" at bounding box center [387, 147] width 68 height 11
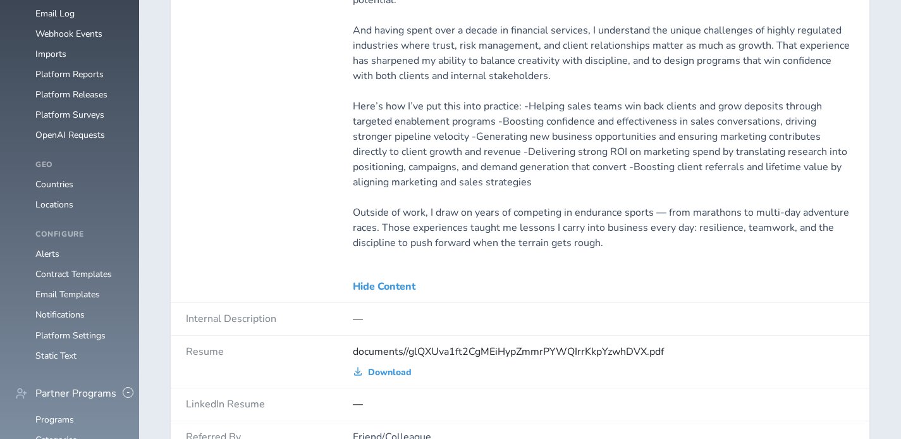
scroll to position [1330, 0]
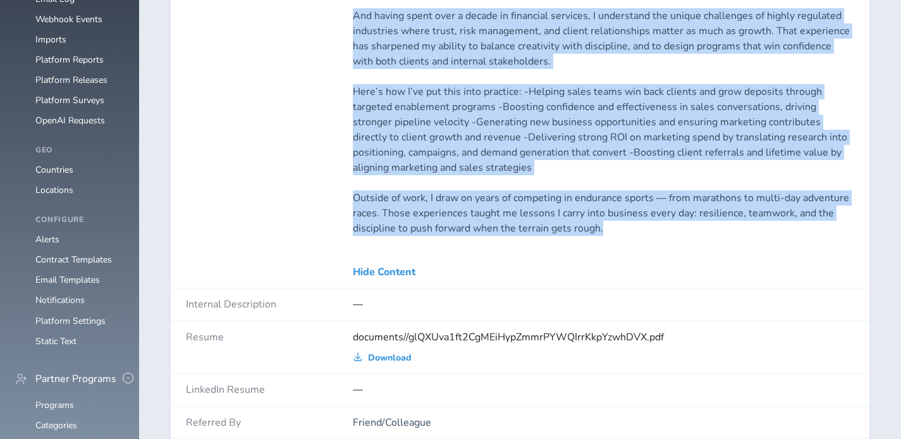
drag, startPoint x: 348, startPoint y: 151, endPoint x: 620, endPoint y: 231, distance: 283.5
click at [620, 231] on div "Bio My sweet spot is where Marketing and Sales meet. I know how to make them wo…" at bounding box center [520, 45] width 699 height 488
copy div "My sweet spot is where Marketing and Sales meet. I know how to make them work t…"
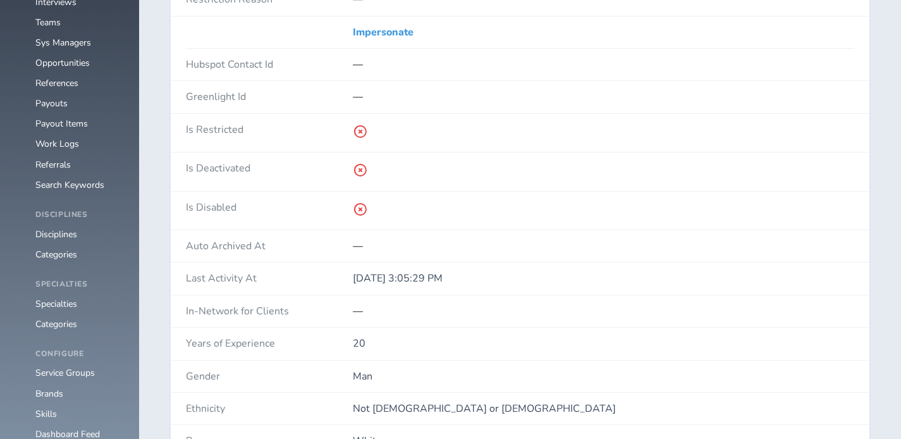
scroll to position [434, 0]
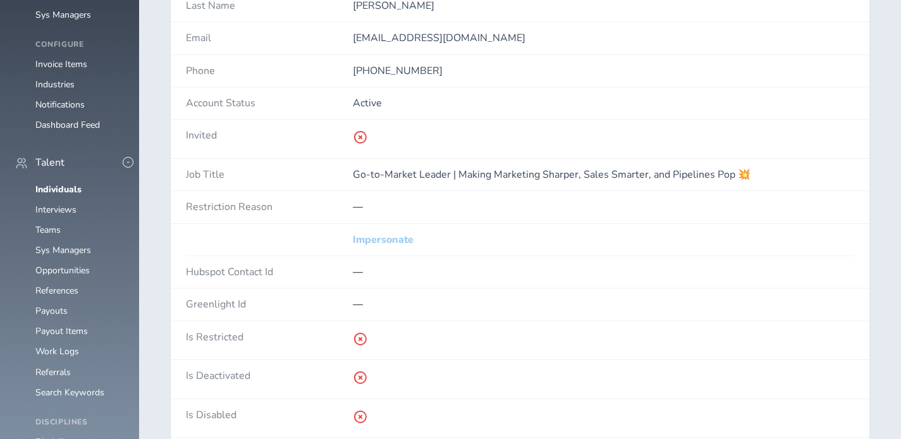
click at [397, 240] on link "Impersonate" at bounding box center [383, 239] width 61 height 11
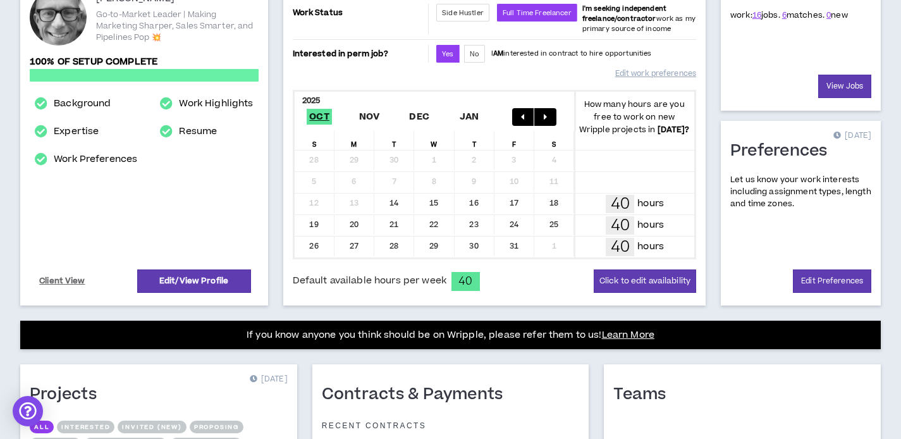
scroll to position [188, 0]
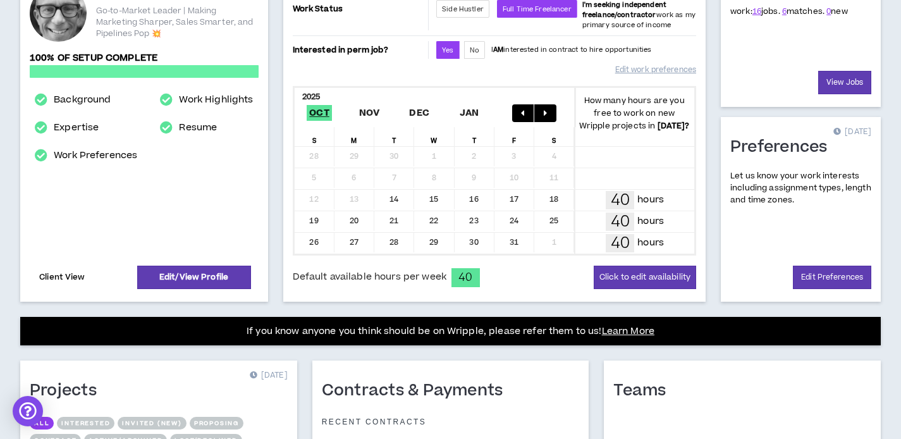
click at [51, 282] on link "Client View" at bounding box center [62, 277] width 50 height 22
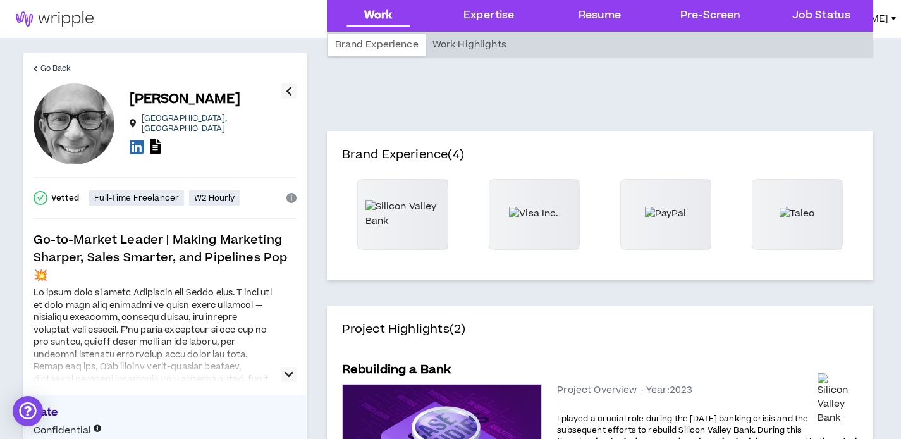
scroll to position [116, 0]
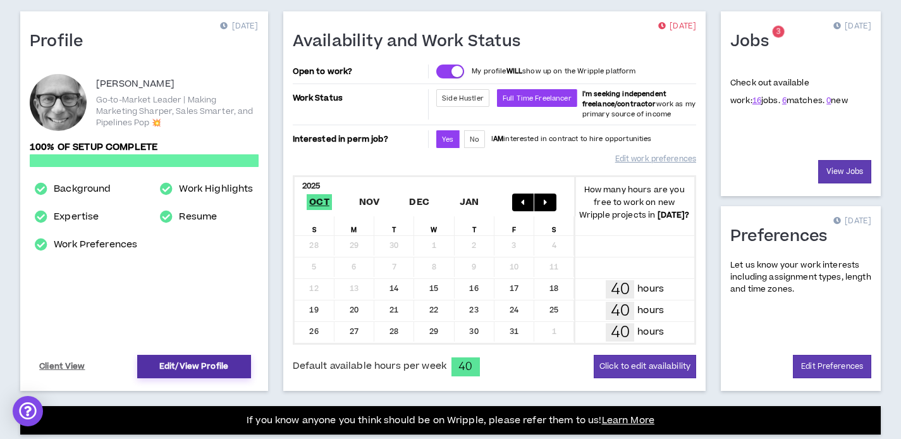
scroll to position [101, 0]
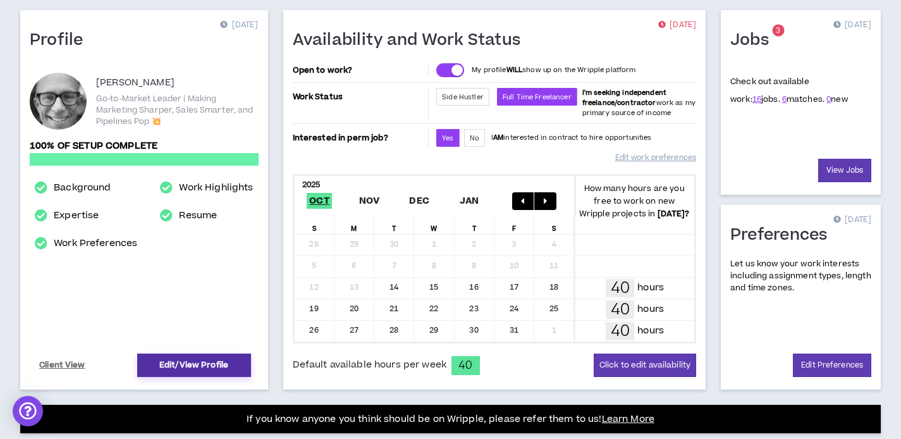
click at [199, 366] on link "Edit/View Profile" at bounding box center [194, 364] width 114 height 23
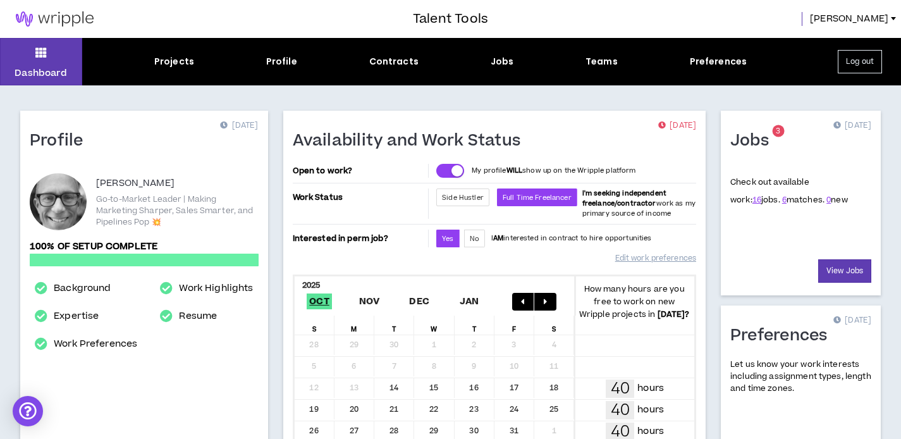
select select "*"
select select "US"
select select "*******"
select select "*"
select select "**********"
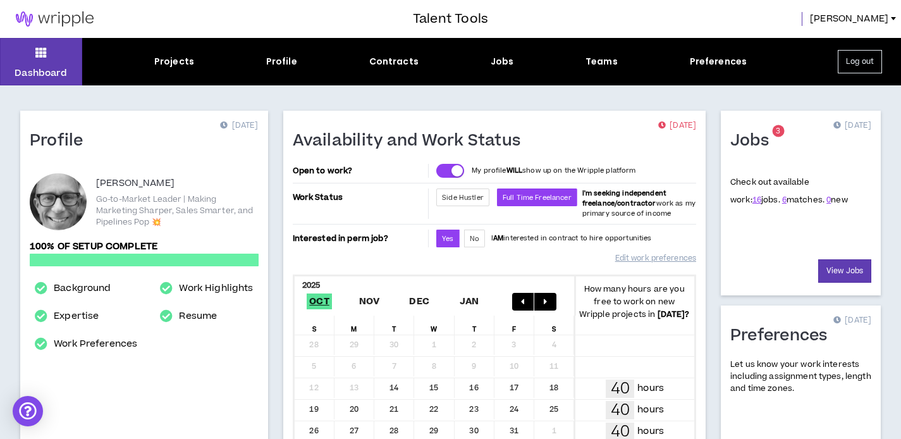
select select "*****"
select select "***"
select select "**********"
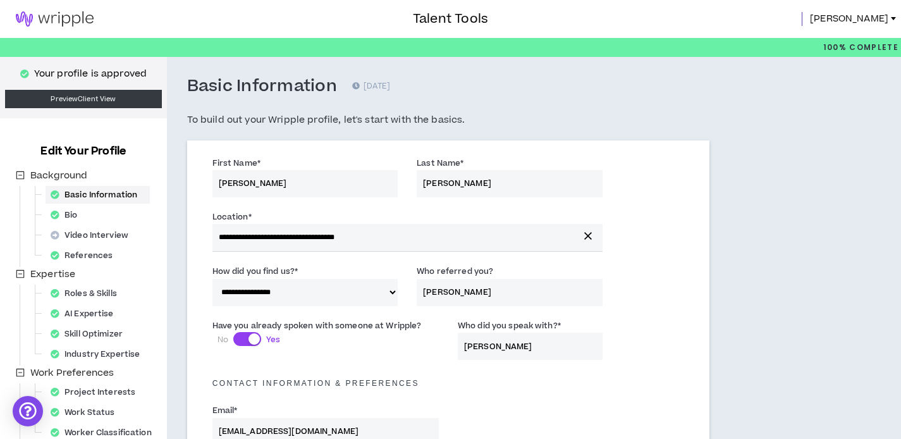
click at [874, 24] on span "Brian" at bounding box center [849, 19] width 78 height 14
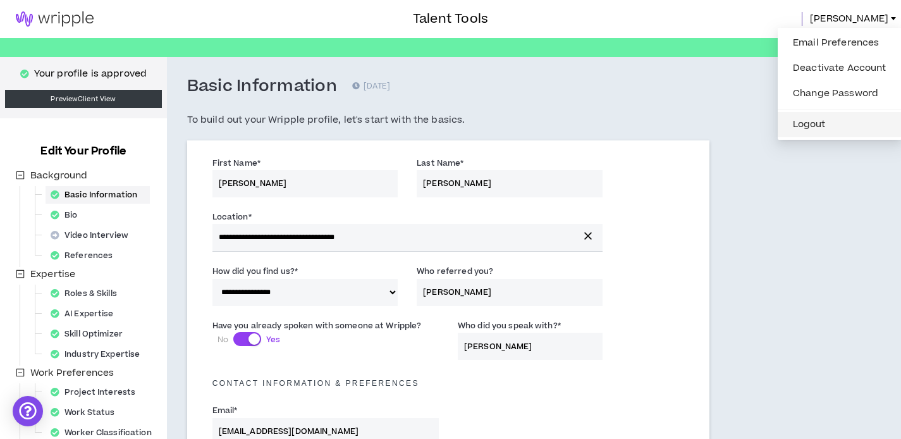
click at [847, 128] on button "Logout" at bounding box center [839, 124] width 109 height 19
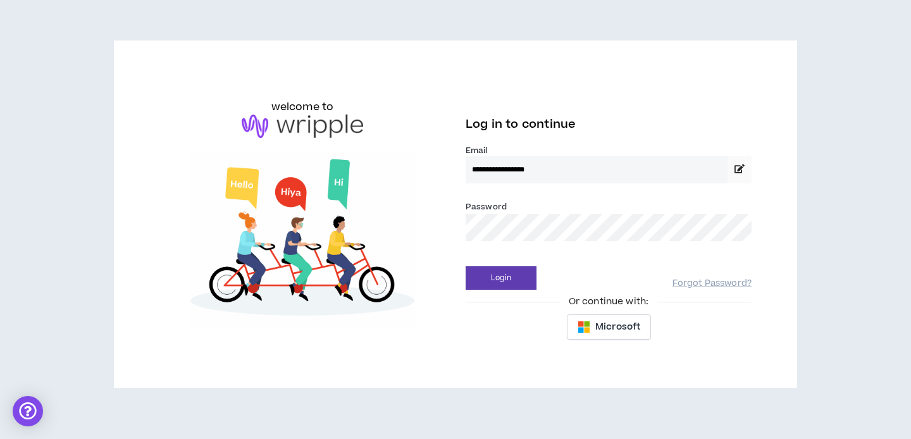
click at [580, 257] on div "**********" at bounding box center [608, 201] width 286 height 113
click at [580, 245] on div "Password *" at bounding box center [608, 225] width 286 height 51
click at [465, 266] on button "Login" at bounding box center [500, 277] width 71 height 23
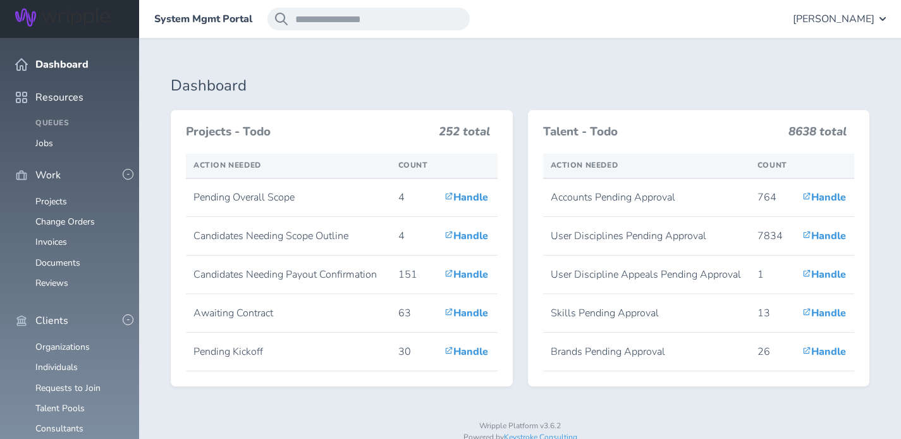
scroll to position [213, 0]
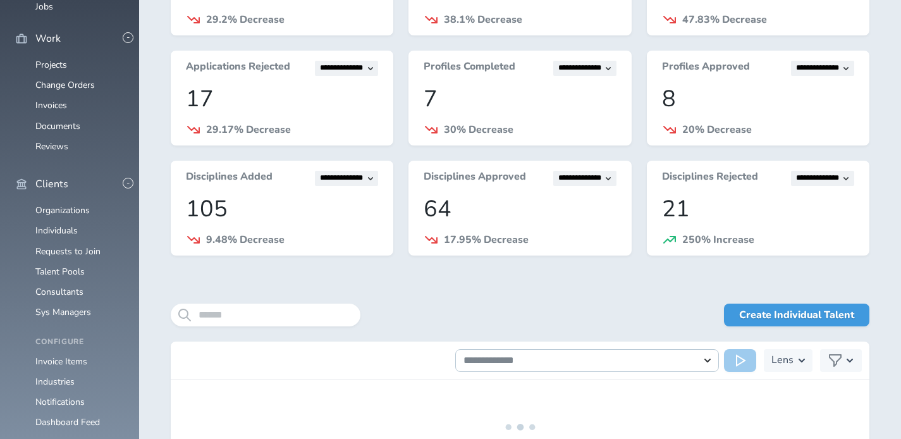
scroll to position [162, 0]
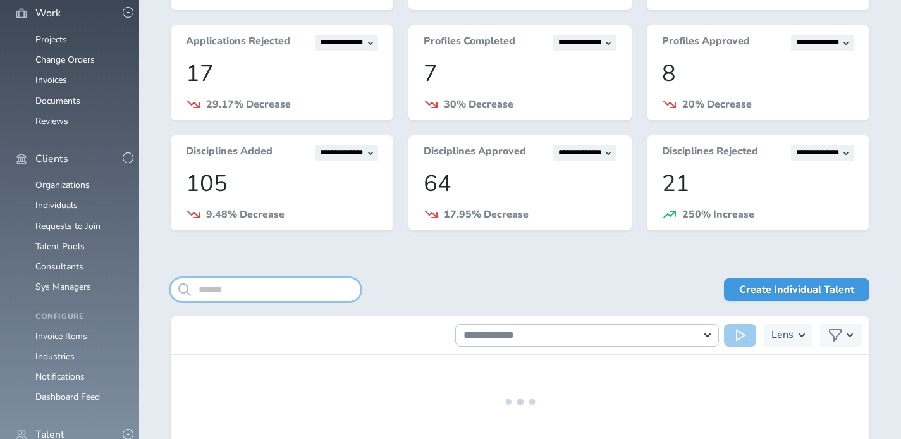
click at [273, 288] on input "search" at bounding box center [266, 289] width 190 height 23
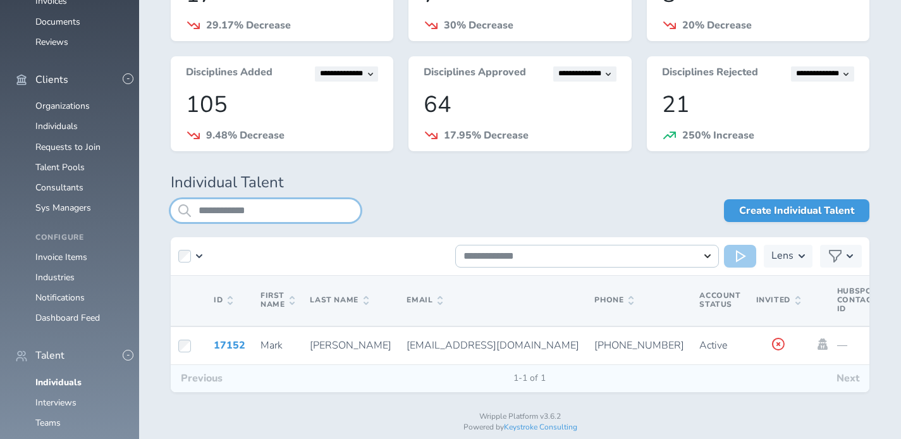
scroll to position [243, 0]
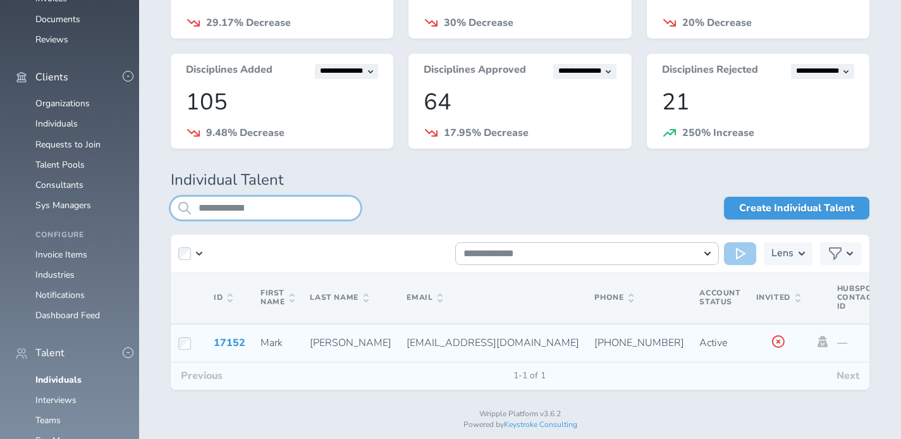
type input "**********"
click at [217, 335] on td "17152" at bounding box center [229, 343] width 47 height 39
click at [219, 338] on link "17152" at bounding box center [230, 343] width 32 height 14
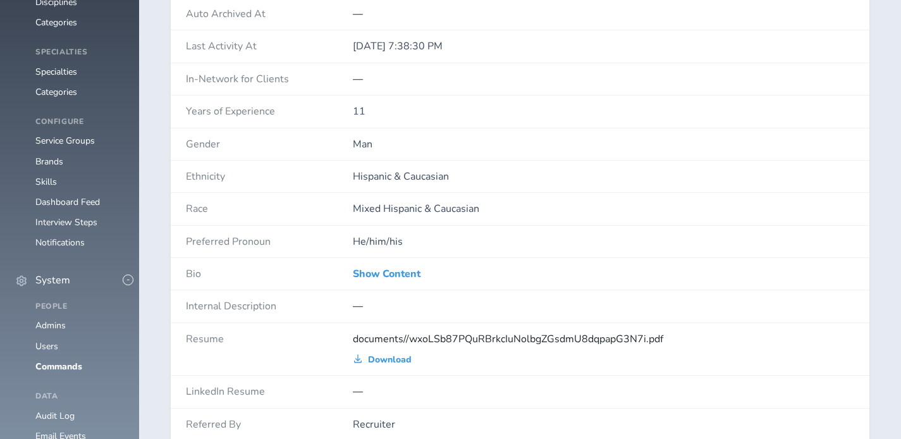
scroll to position [903, 0]
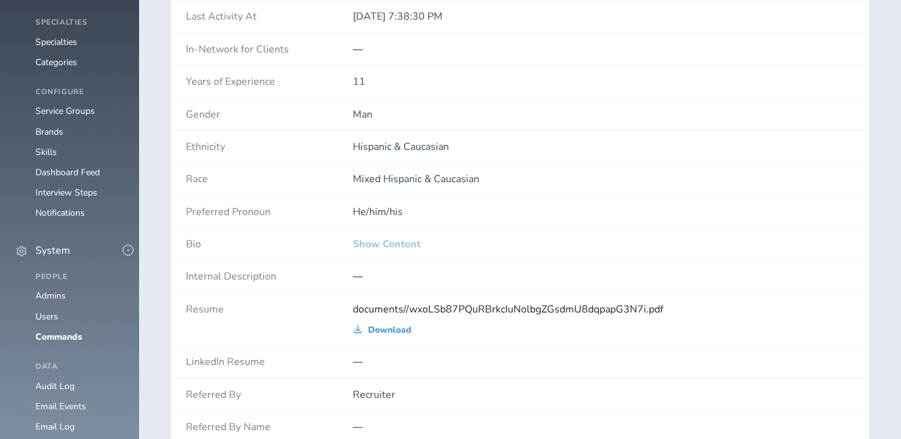
click at [392, 241] on link "Show Content" at bounding box center [387, 243] width 68 height 11
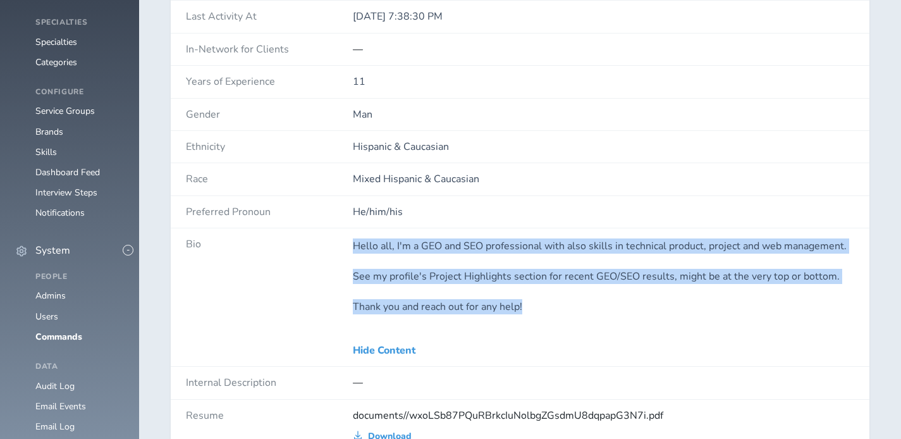
drag, startPoint x: 341, startPoint y: 243, endPoint x: 567, endPoint y: 306, distance: 234.4
click at [567, 306] on div "Bio Hello all, I'm a GEO and SEO professional with also skills in technical pro…" at bounding box center [520, 297] width 699 height 138
copy div "Hello all, I'm a GEO and SEO professional with also skills in technical product…"
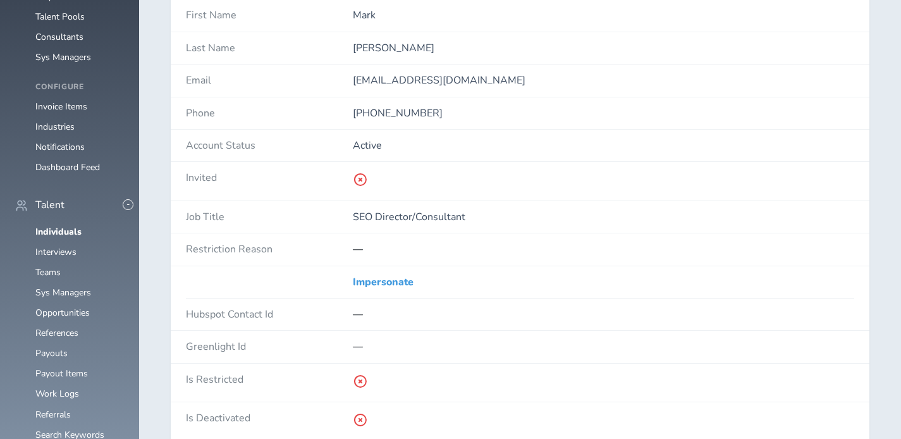
scroll to position [396, 0]
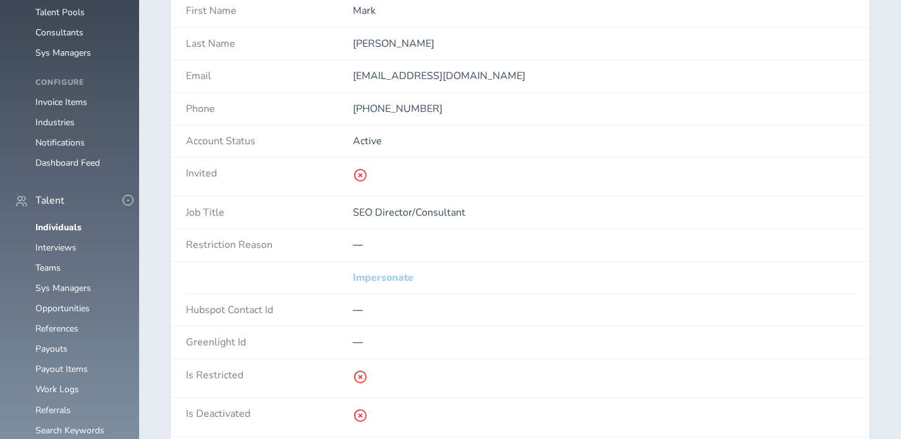
click at [389, 278] on link "Impersonate" at bounding box center [383, 277] width 61 height 11
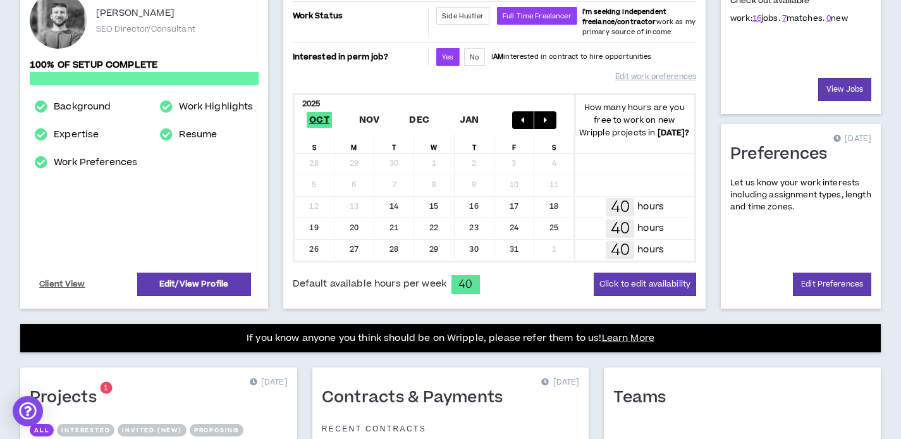
scroll to position [223, 0]
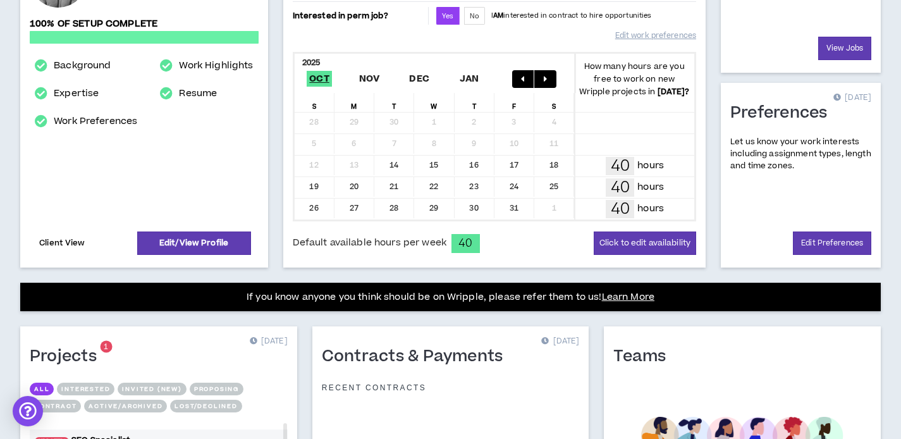
click at [70, 242] on link "Client View" at bounding box center [62, 243] width 50 height 22
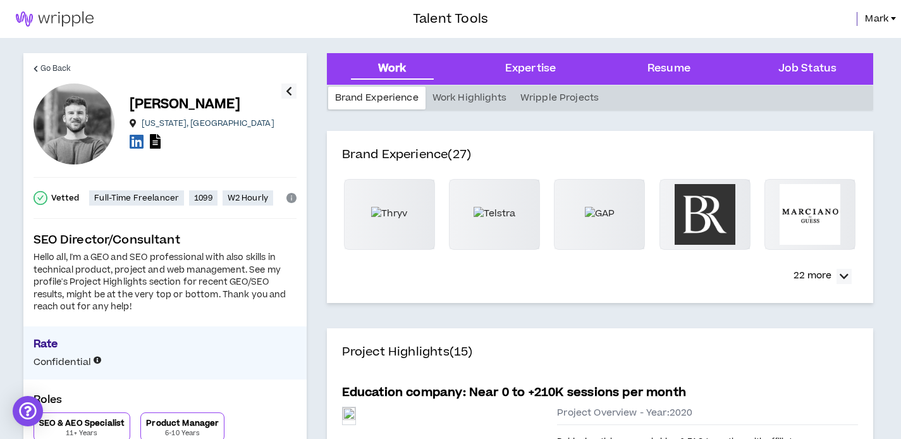
click at [159, 286] on div "Hello all, I'm a GEO and SEO professional with also skills in technical product…" at bounding box center [165, 283] width 263 height 62
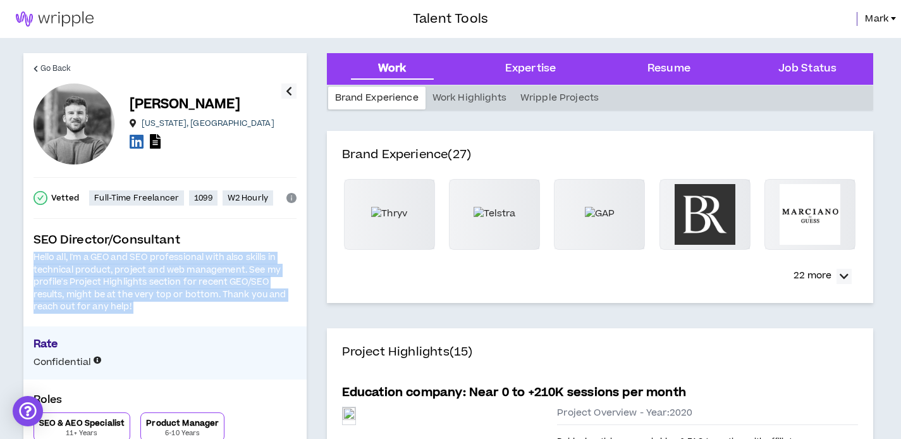
click at [159, 286] on div "Hello all, I'm a GEO and SEO professional with also skills in technical product…" at bounding box center [165, 283] width 263 height 62
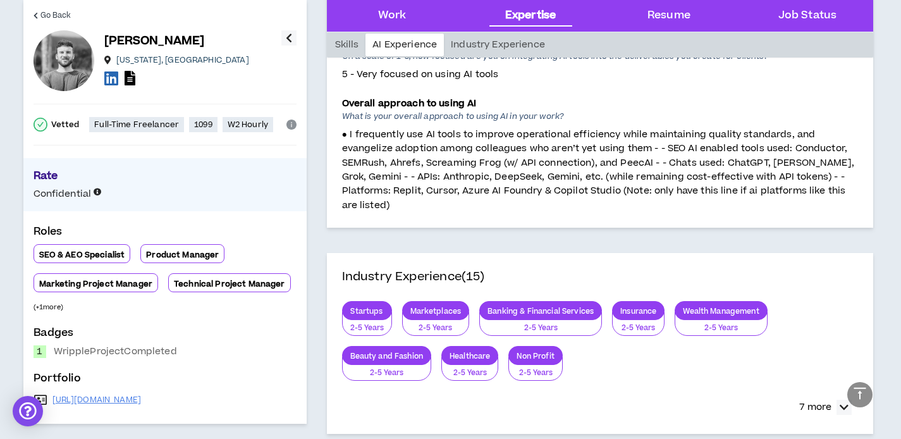
scroll to position [1664, 0]
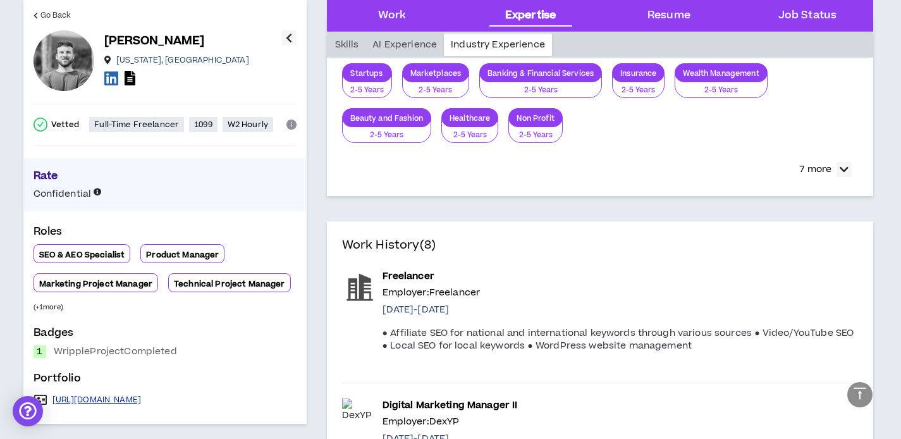
click at [133, 396] on link "https://www.linkedin.com/in/jmarkd/" at bounding box center [96, 400] width 89 height 10
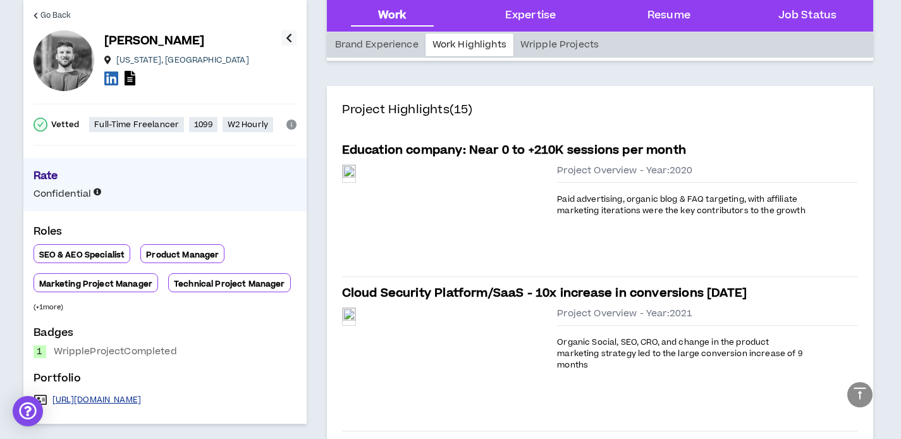
scroll to position [0, 0]
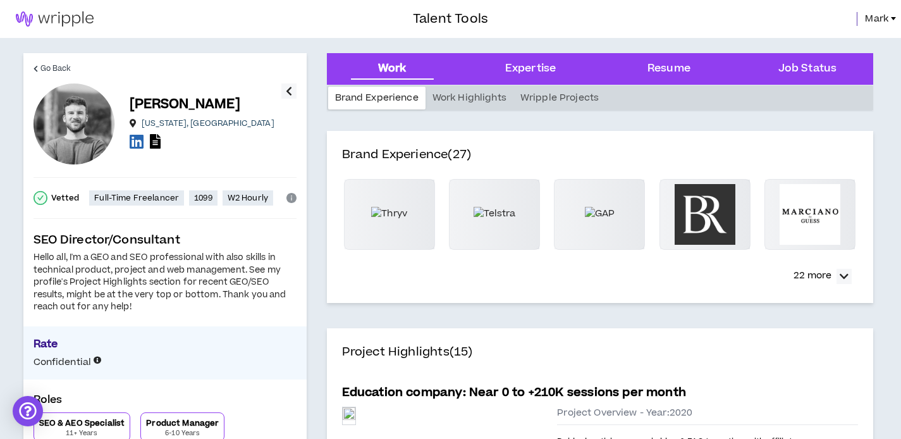
click at [871, 17] on span "Mark" at bounding box center [876, 19] width 23 height 14
click at [32, 70] on div "Go Back Mark D. Washington , DC Vetted Full-Time Freelancer 1099 W2 Hourly SEO …" at bounding box center [164, 338] width 283 height 570
click at [44, 70] on span "Go Back" at bounding box center [55, 69] width 31 height 12
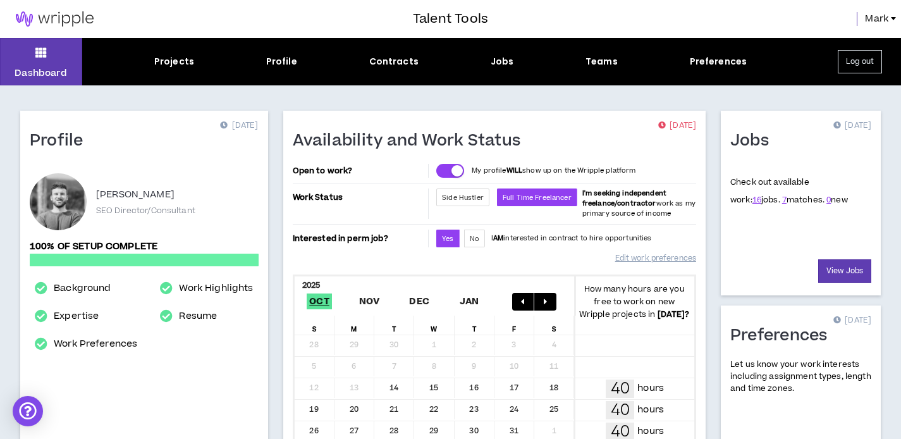
click at [883, 11] on div "Talent Tools Mark" at bounding box center [450, 19] width 901 height 38
click at [883, 16] on span "Mark" at bounding box center [876, 19] width 23 height 14
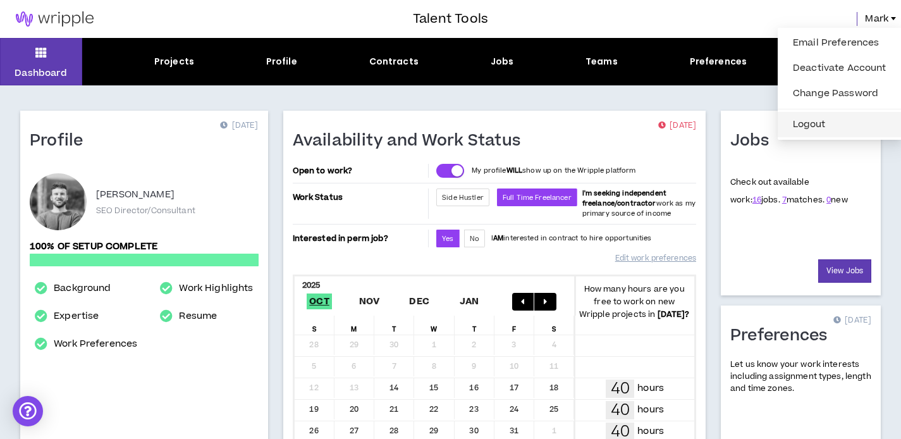
click at [857, 121] on button "Logout" at bounding box center [839, 124] width 109 height 19
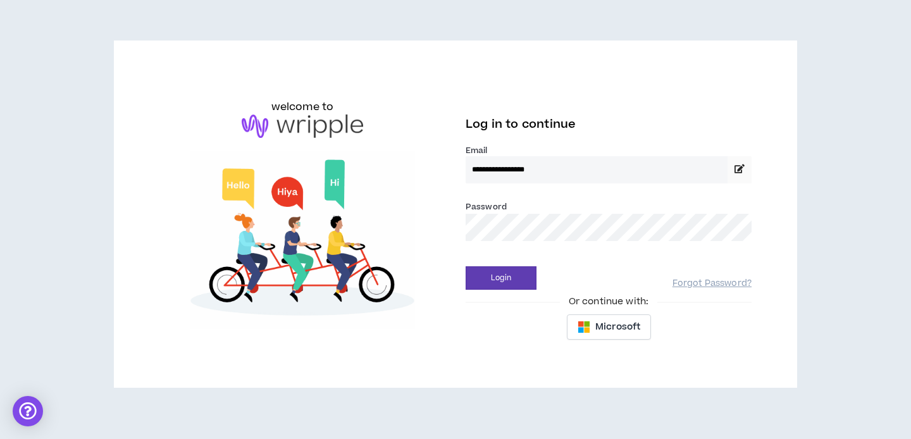
click at [465, 266] on button "Login" at bounding box center [500, 277] width 71 height 23
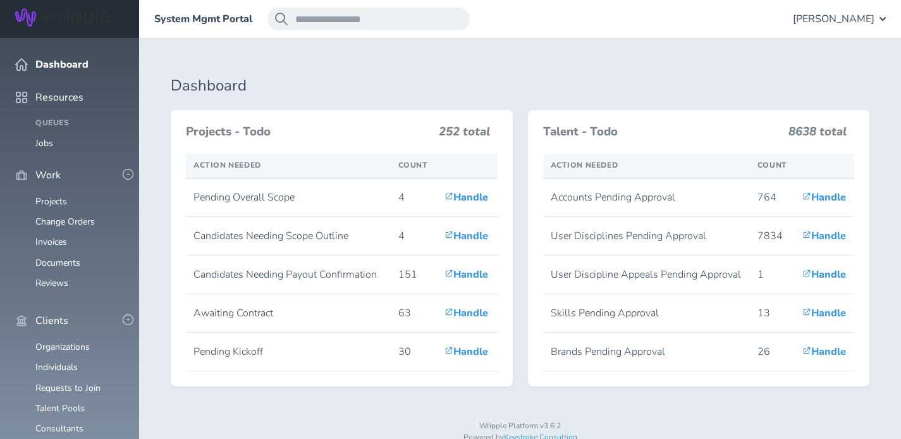
scroll to position [204, 0]
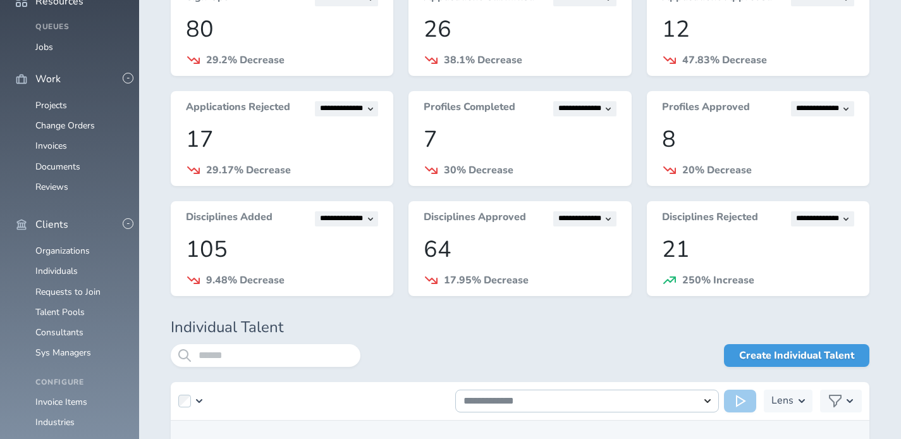
scroll to position [205, 0]
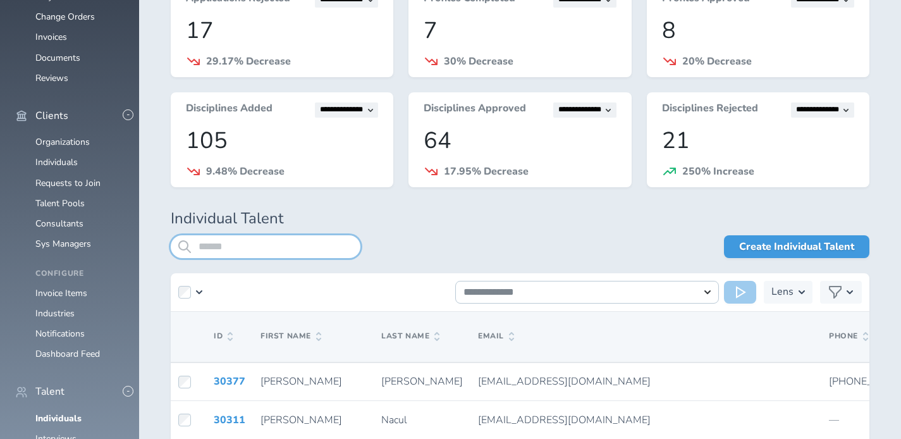
click at [297, 240] on input "search" at bounding box center [266, 246] width 190 height 23
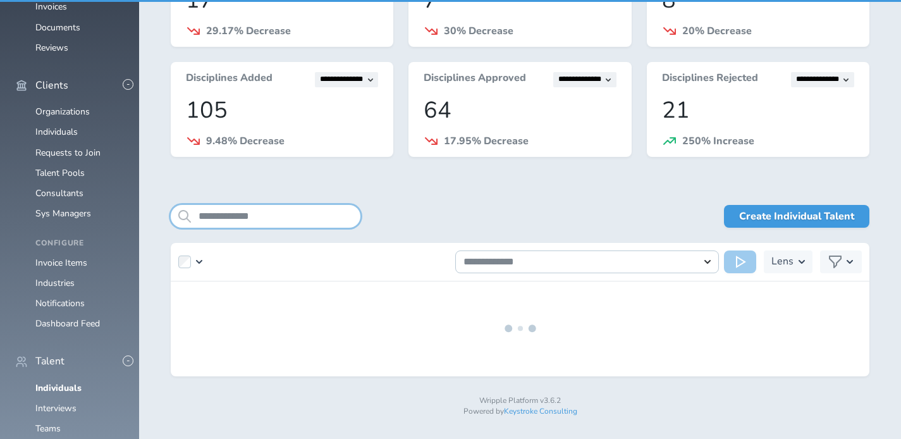
scroll to position [266, 0]
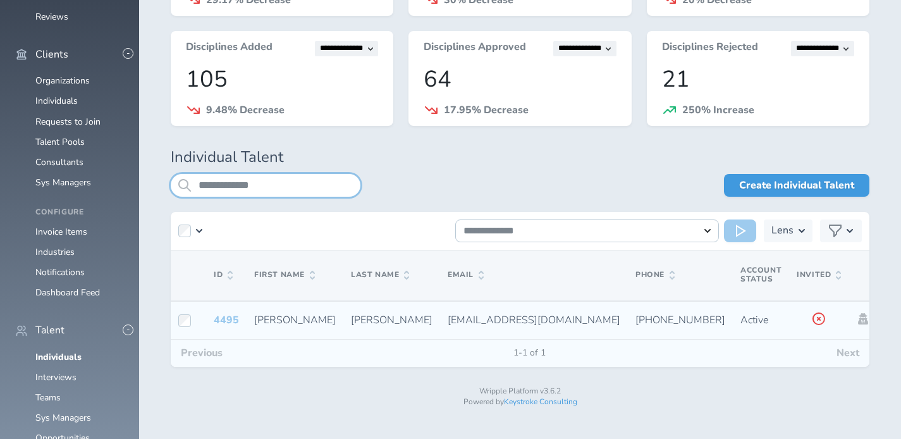
type input "**********"
click at [222, 319] on link "4495" at bounding box center [226, 320] width 25 height 14
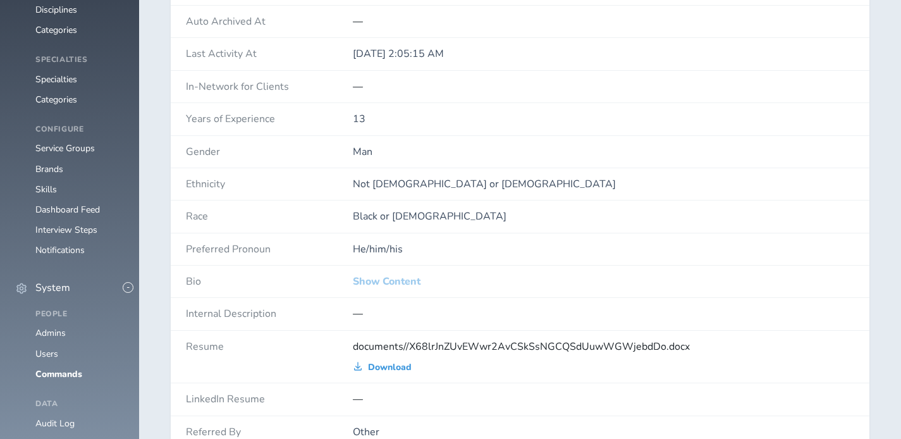
scroll to position [897, 0]
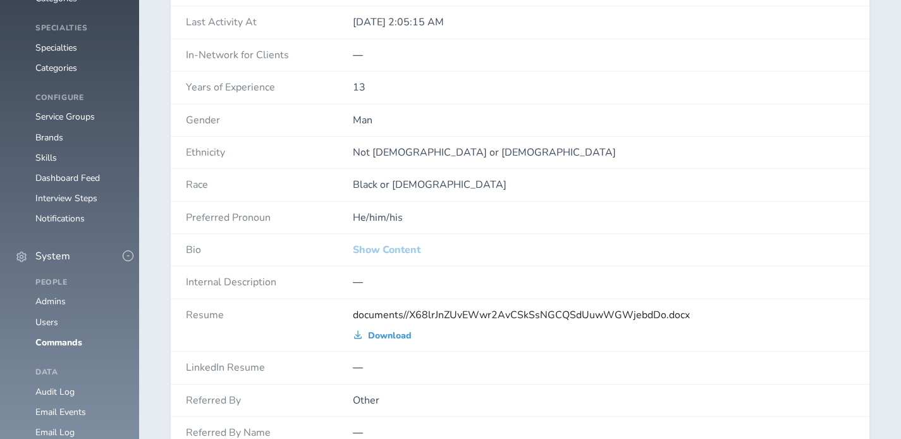
click at [388, 247] on link "Show Content" at bounding box center [387, 249] width 68 height 11
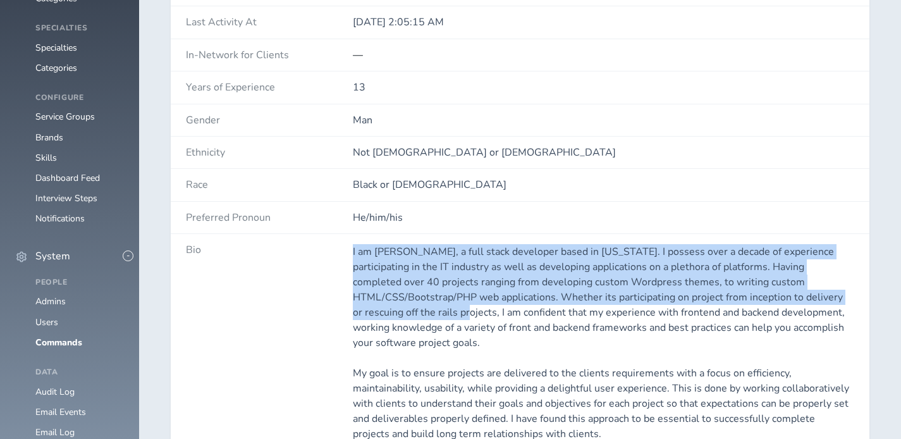
scroll to position [1076, 0]
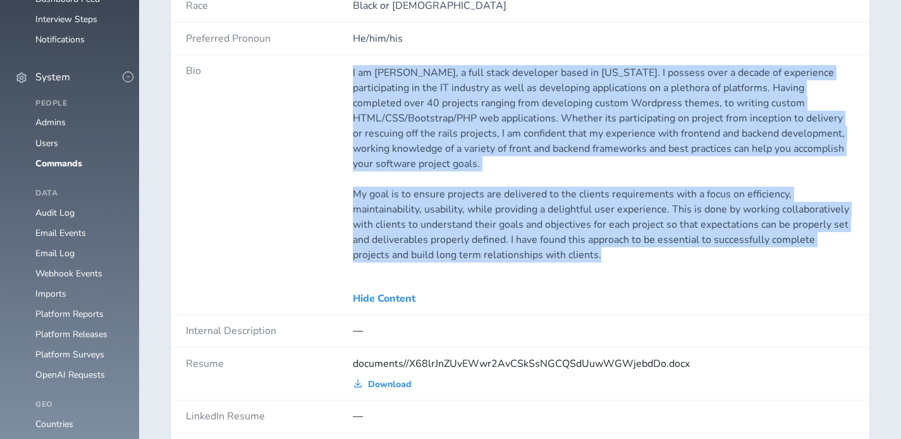
drag, startPoint x: 351, startPoint y: 247, endPoint x: 580, endPoint y: 253, distance: 229.6
click at [580, 253] on div "Bio I am Joshua Fuller, a full stack developer based in Florida. I possess over…" at bounding box center [520, 185] width 699 height 260
copy div "I am Joshua Fuller, a full stack developer based in Florida. I possess over a d…"
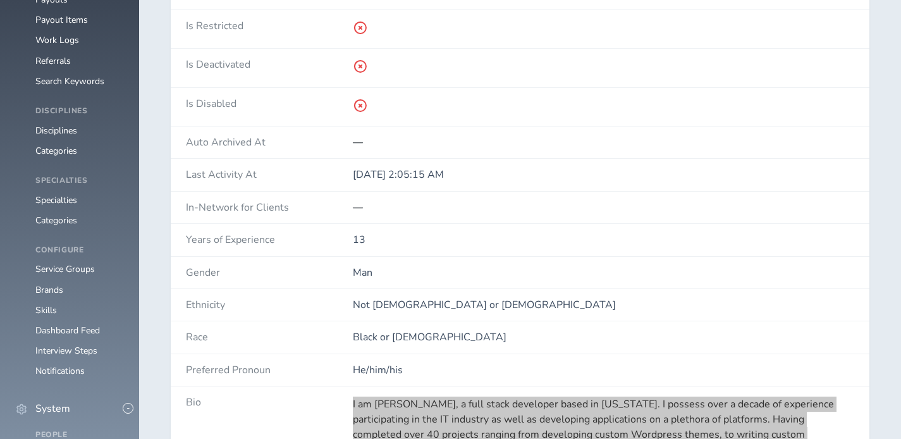
scroll to position [630, 0]
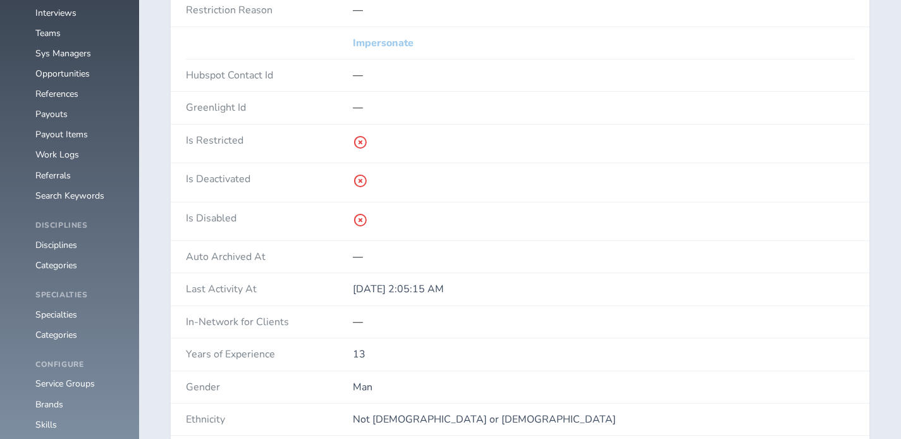
click at [403, 44] on link "Impersonate" at bounding box center [383, 42] width 61 height 11
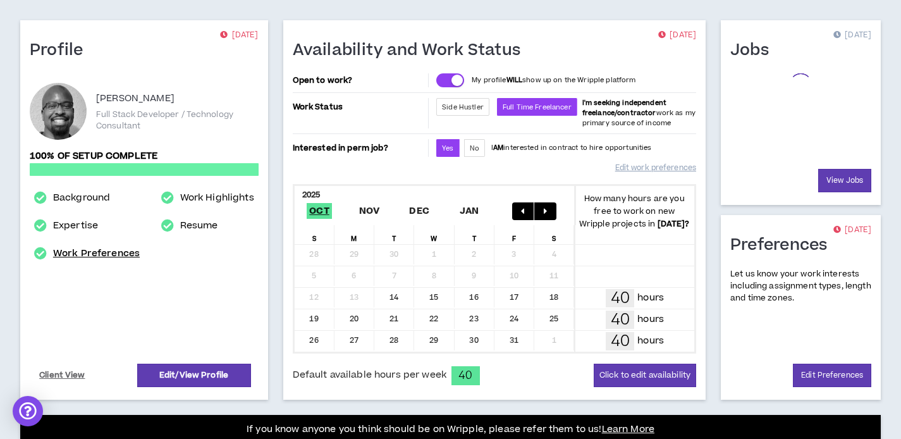
scroll to position [171, 0]
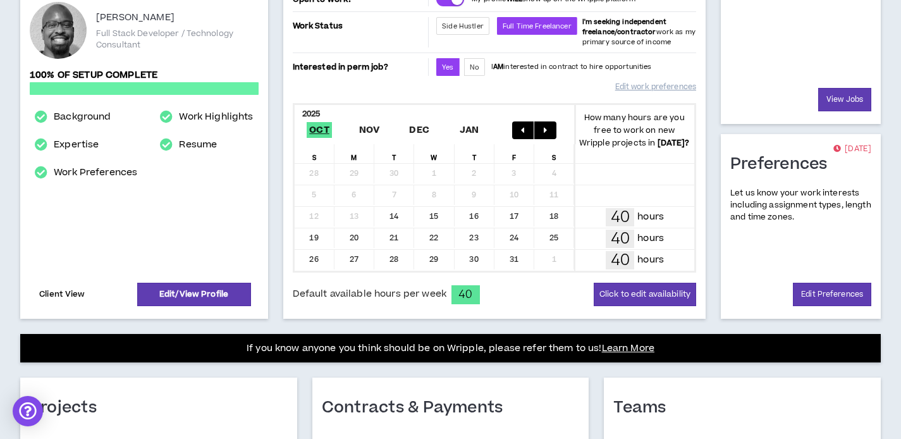
click at [65, 295] on link "Client View" at bounding box center [62, 294] width 50 height 22
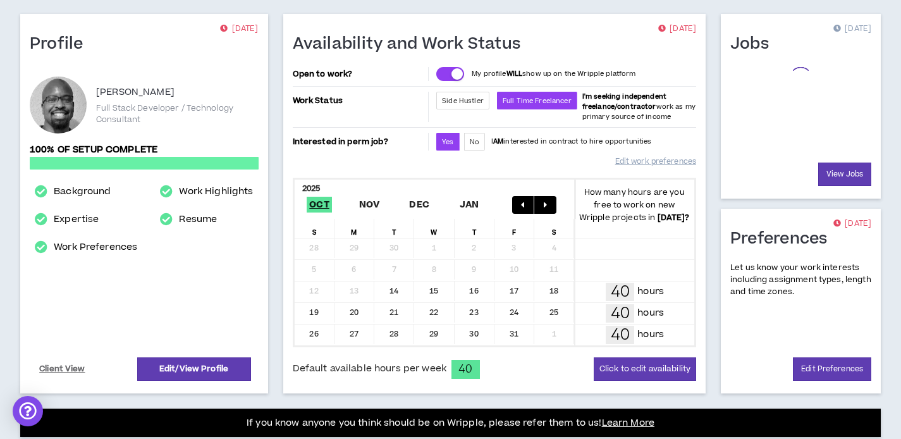
scroll to position [108, 0]
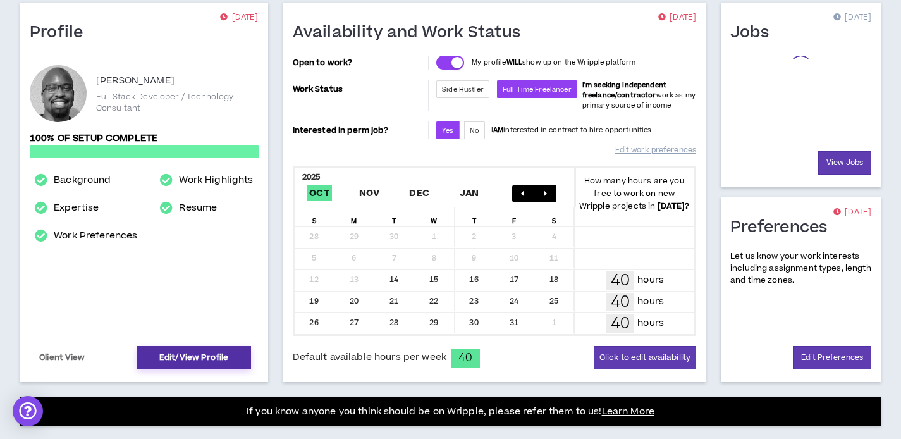
click at [188, 353] on link "Edit/View Profile" at bounding box center [194, 357] width 114 height 23
select select "*"
select select "US"
select select "*******"
select select "*"
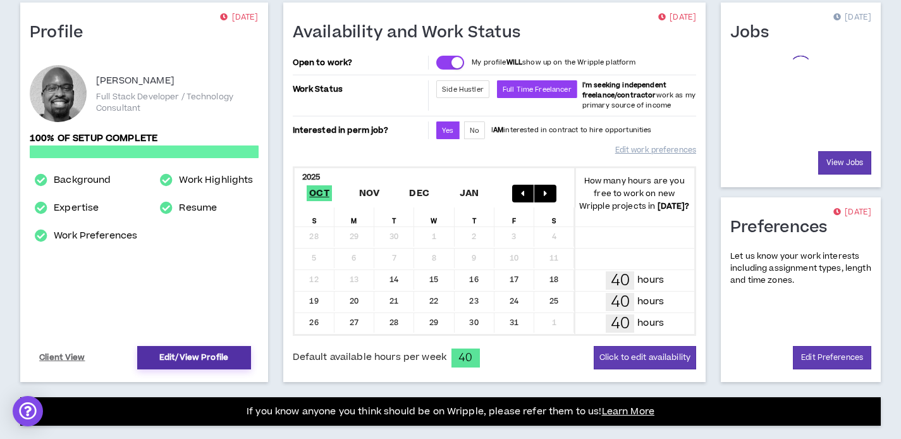
select select "**********"
select select "***"
select select "**********"
